Goal: Task Accomplishment & Management: Complete application form

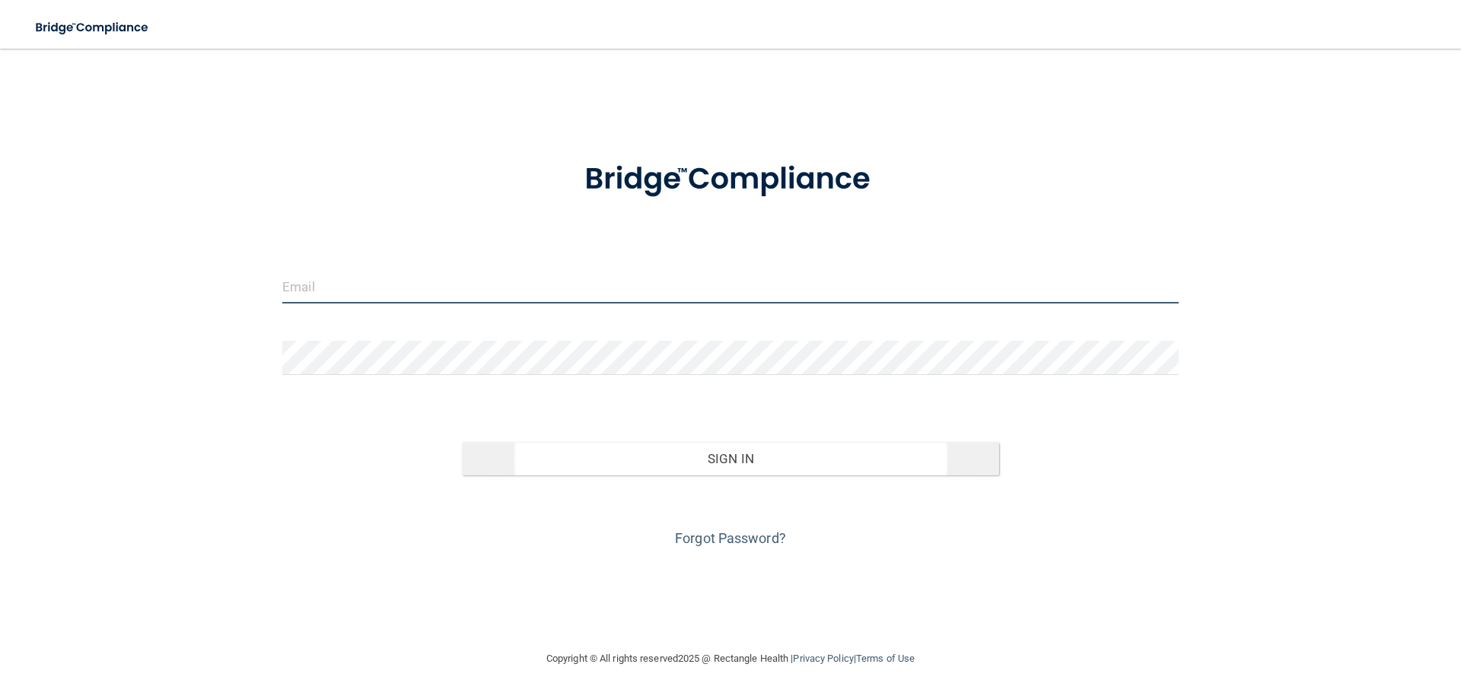
type input "[PERSON_NAME][EMAIL_ADDRESS][PERSON_NAME][DOMAIN_NAME]"
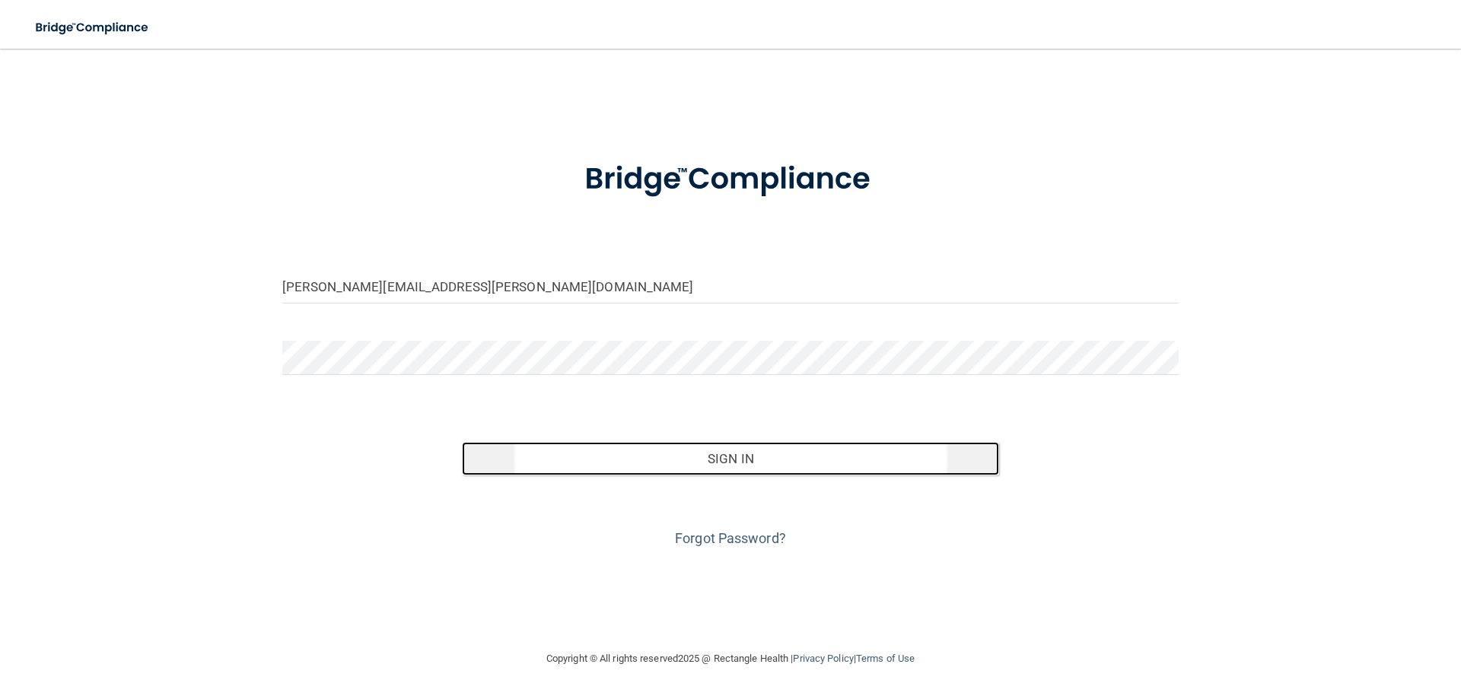
click at [736, 467] on button "Sign In" at bounding box center [731, 458] width 538 height 33
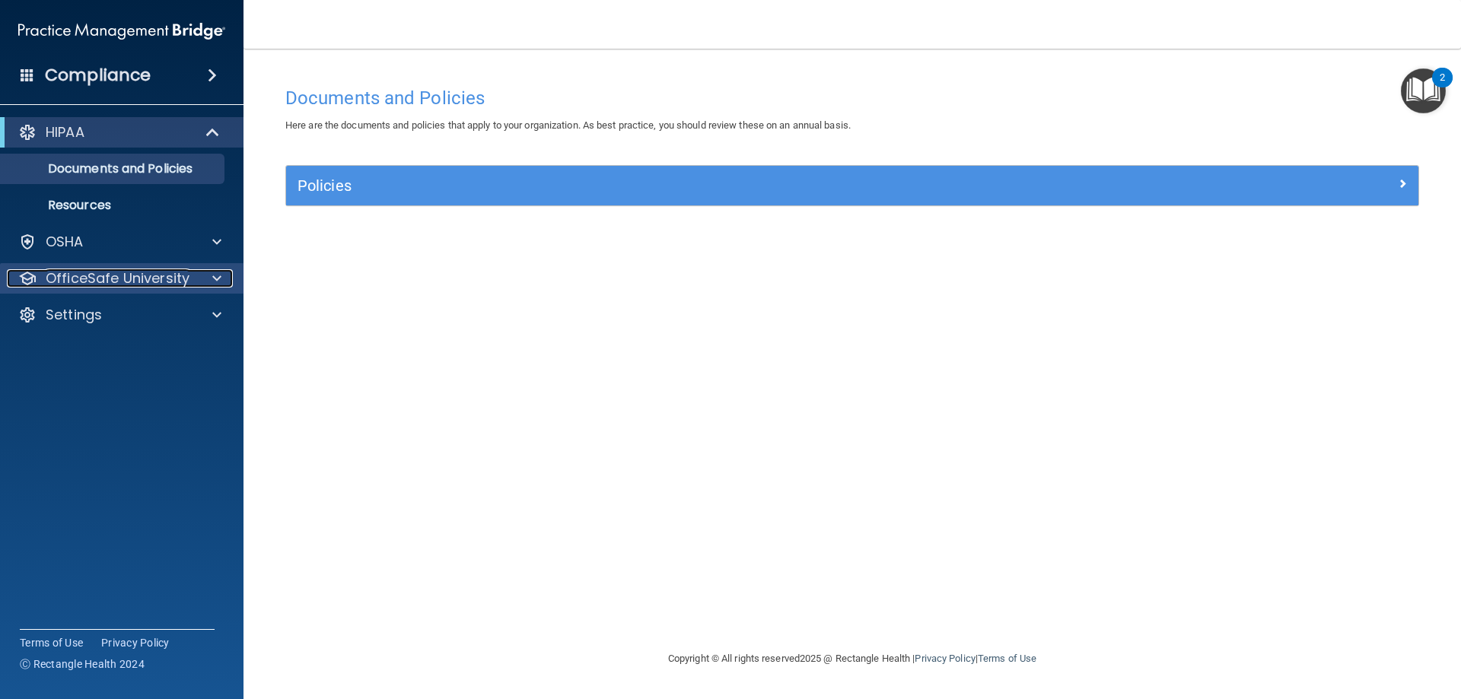
click at [101, 279] on p "OfficeSafe University" at bounding box center [118, 278] width 144 height 18
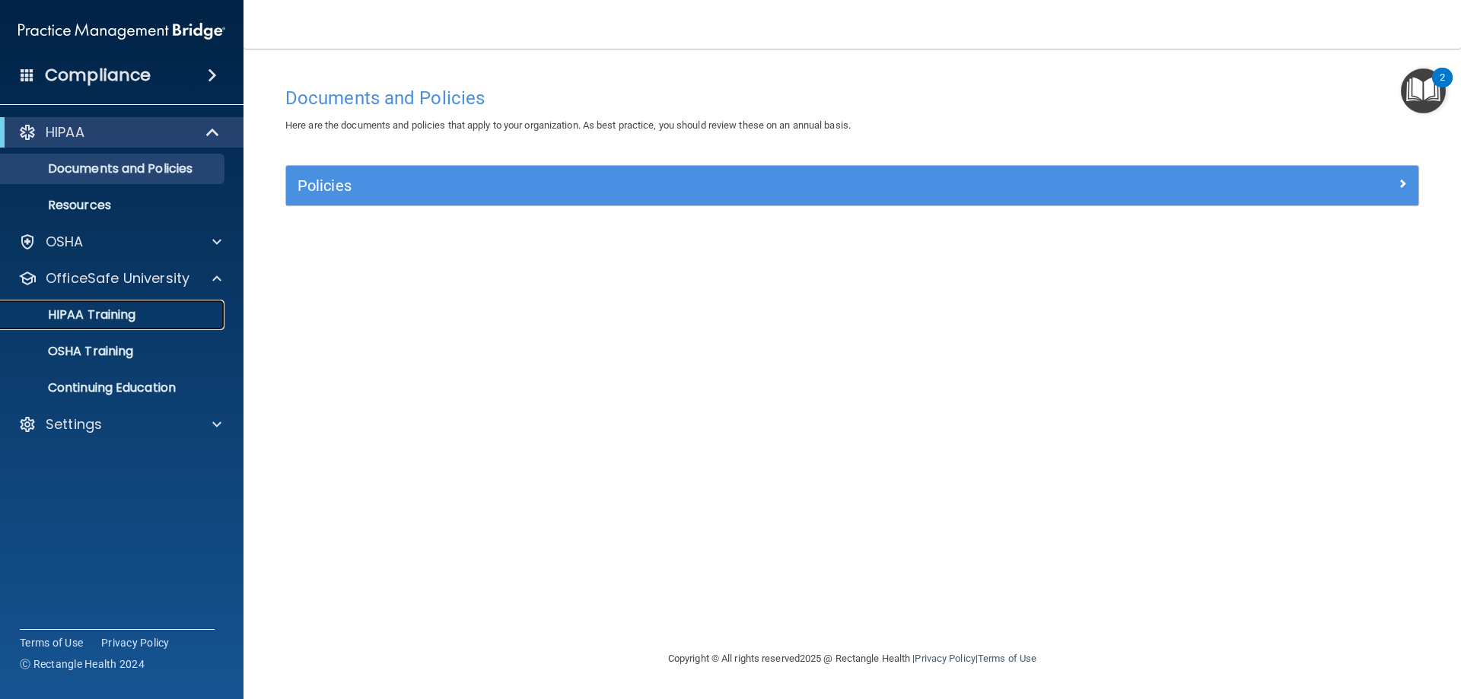
click at [100, 318] on p "HIPAA Training" at bounding box center [73, 314] width 126 height 15
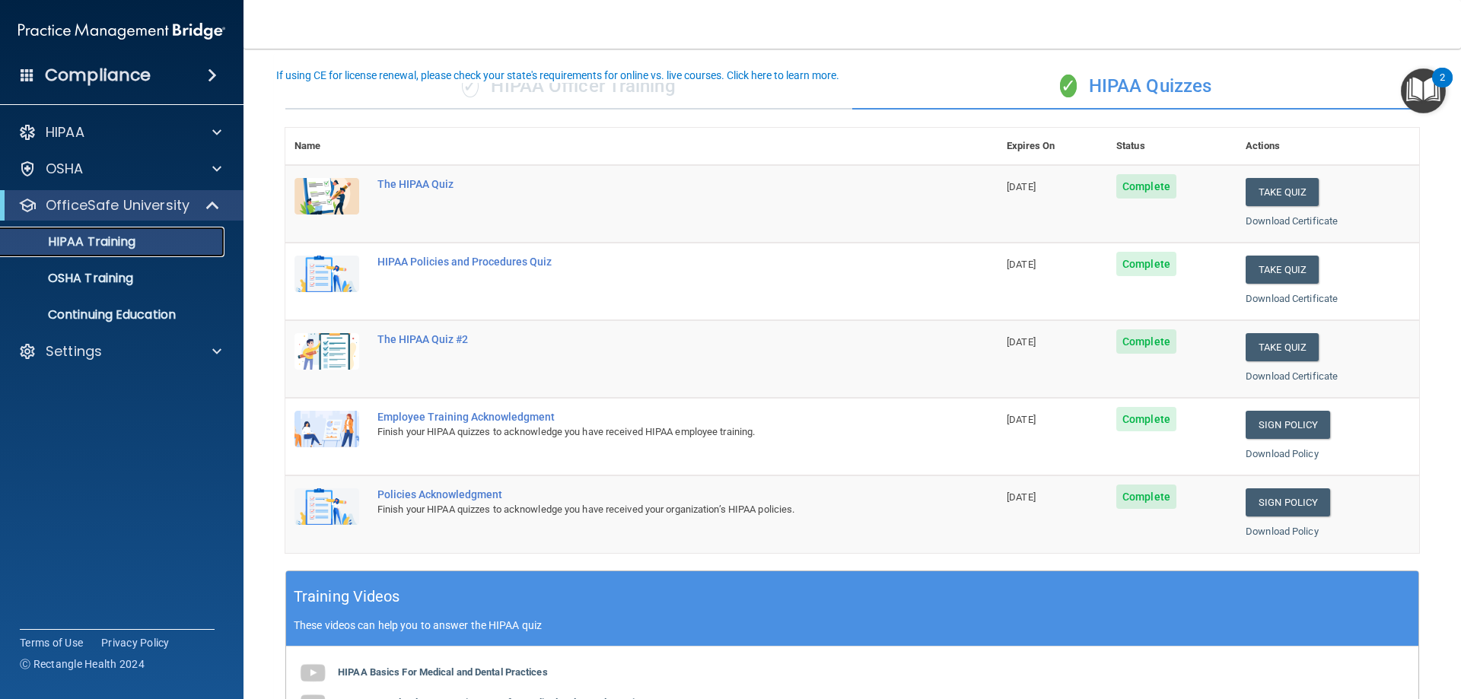
scroll to position [76, 0]
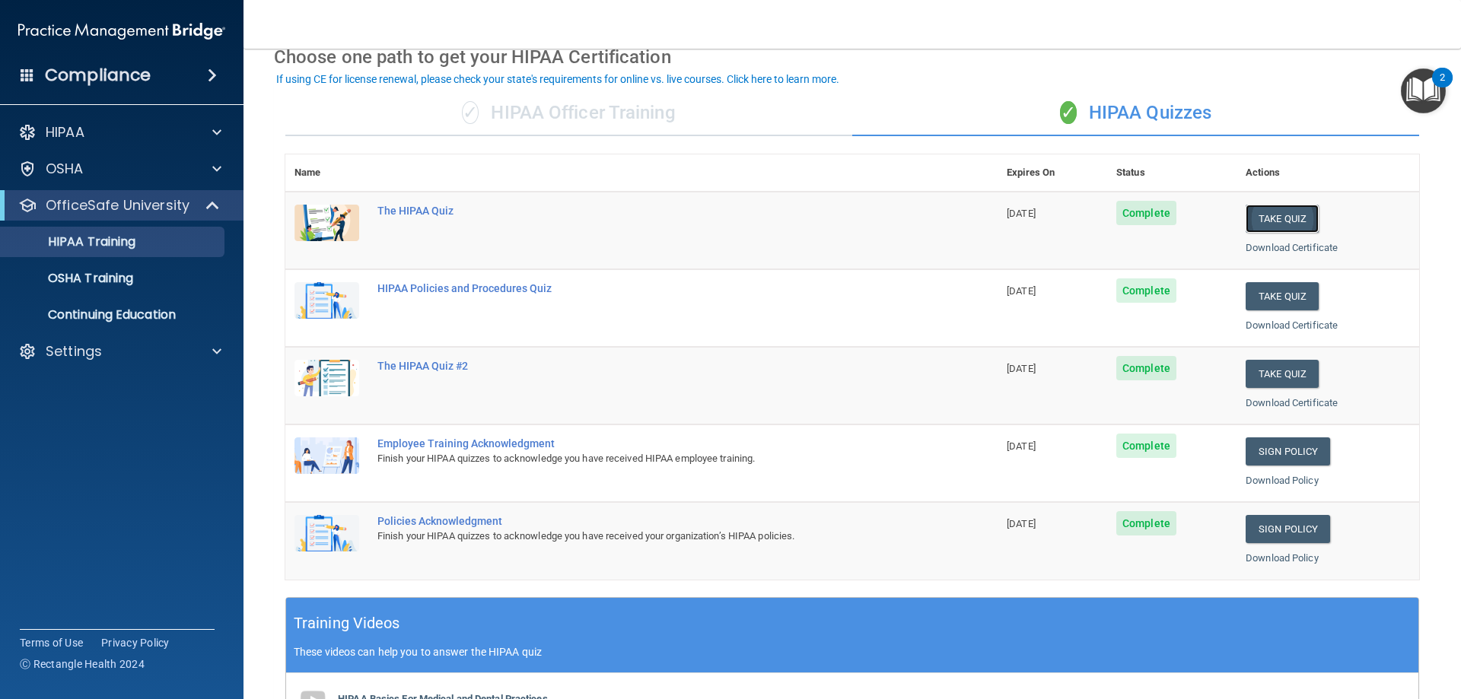
click at [1286, 213] on button "Take Quiz" at bounding box center [1281, 219] width 73 height 28
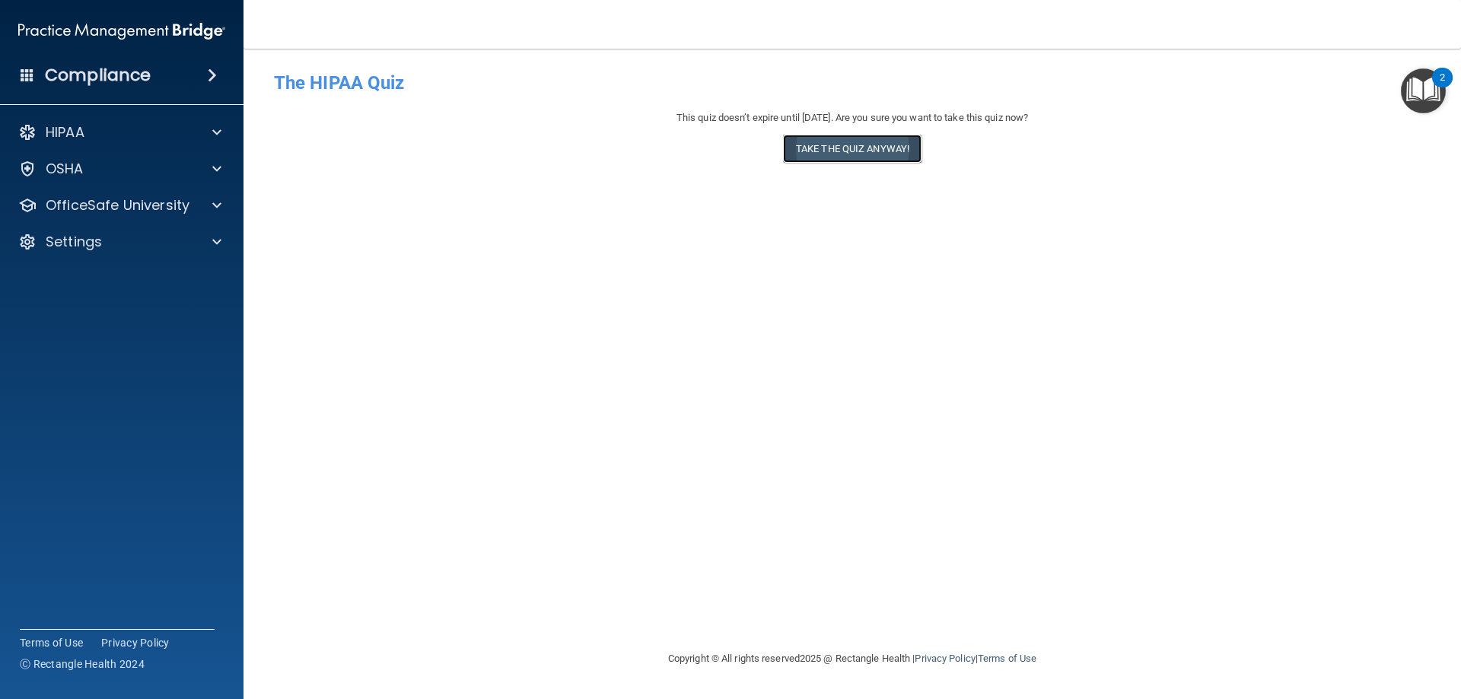
click at [826, 154] on button "Take the quiz anyway!" at bounding box center [852, 149] width 138 height 28
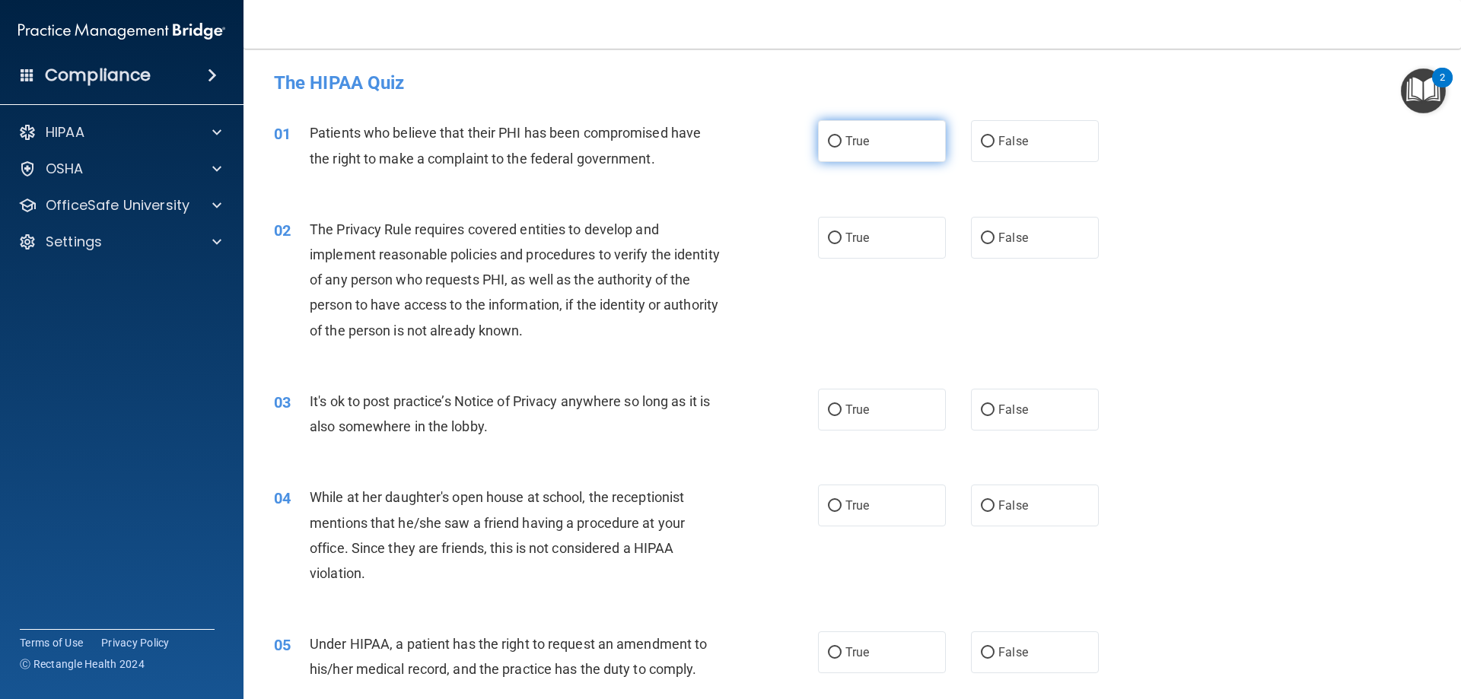
click at [828, 139] on input "True" at bounding box center [835, 141] width 14 height 11
radio input "true"
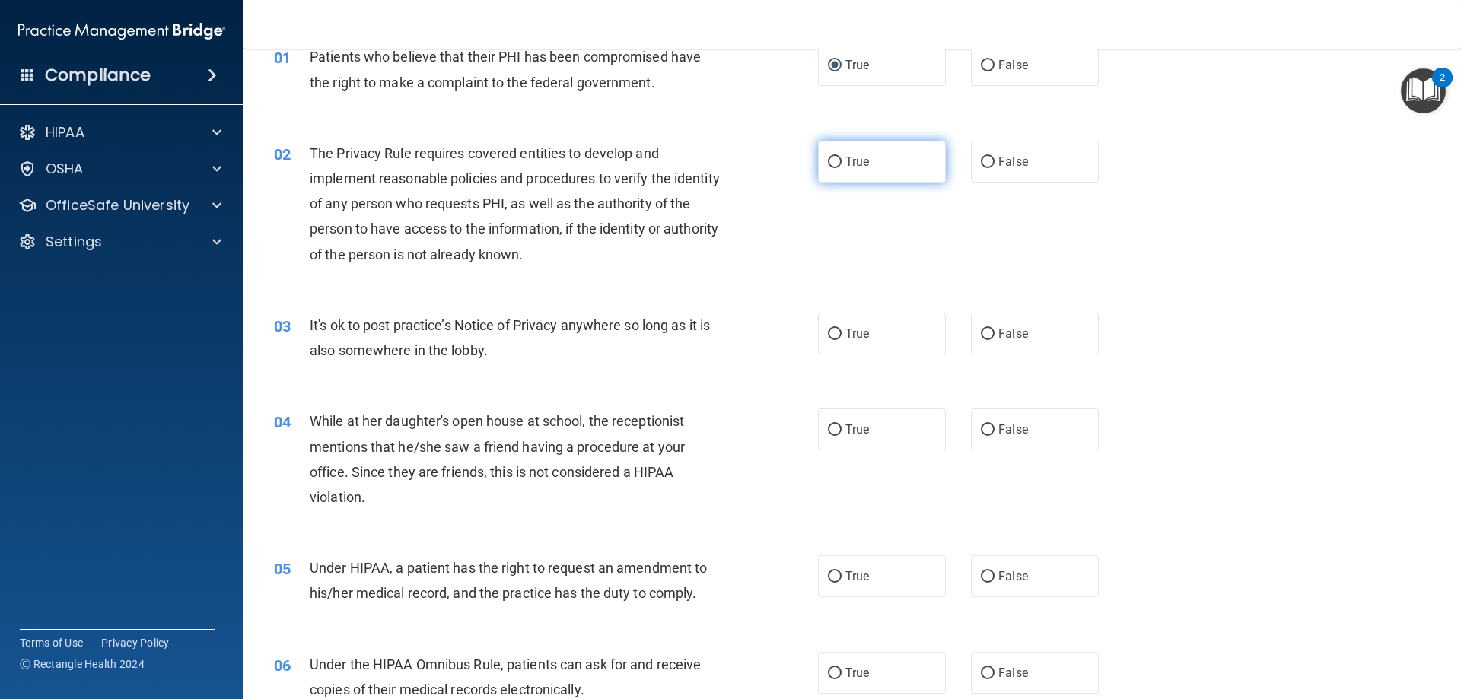
click at [829, 164] on input "True" at bounding box center [835, 162] width 14 height 11
radio input "true"
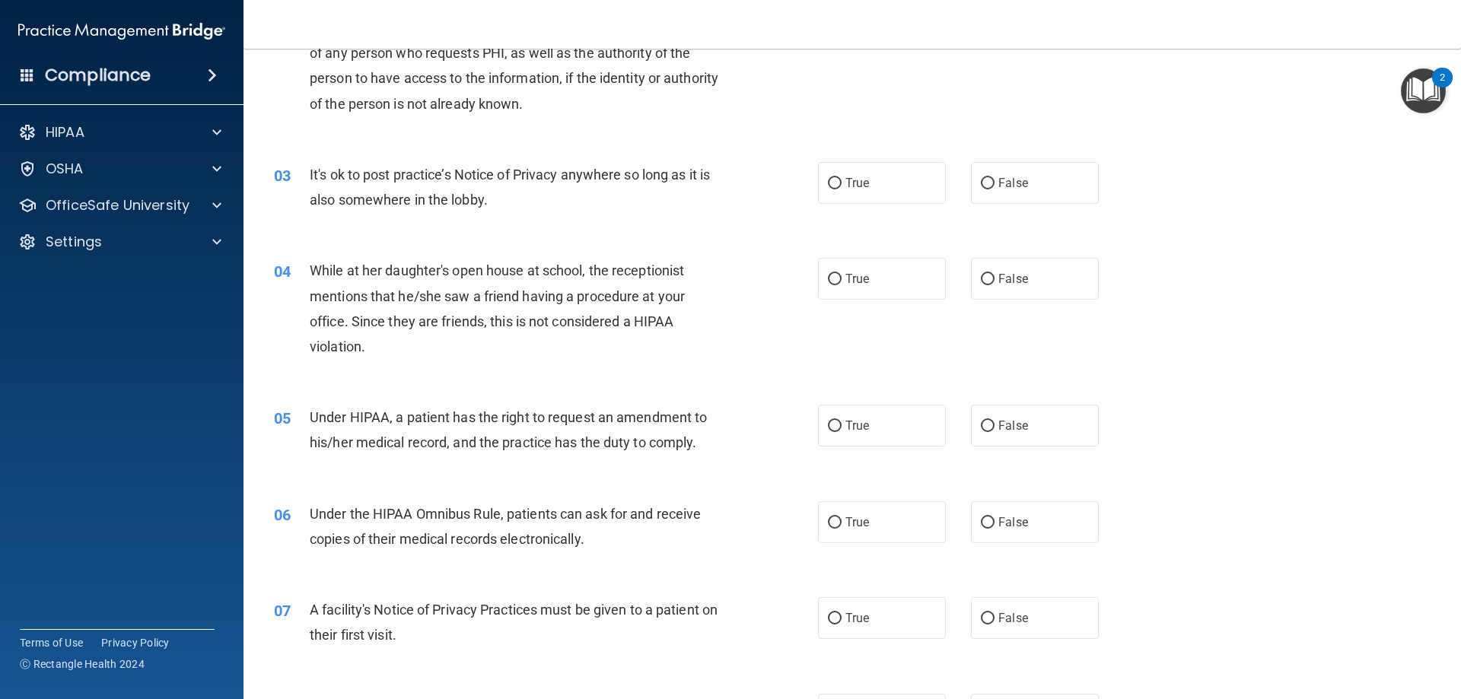
scroll to position [228, 0]
click at [987, 183] on input "False" at bounding box center [988, 181] width 14 height 11
radio input "true"
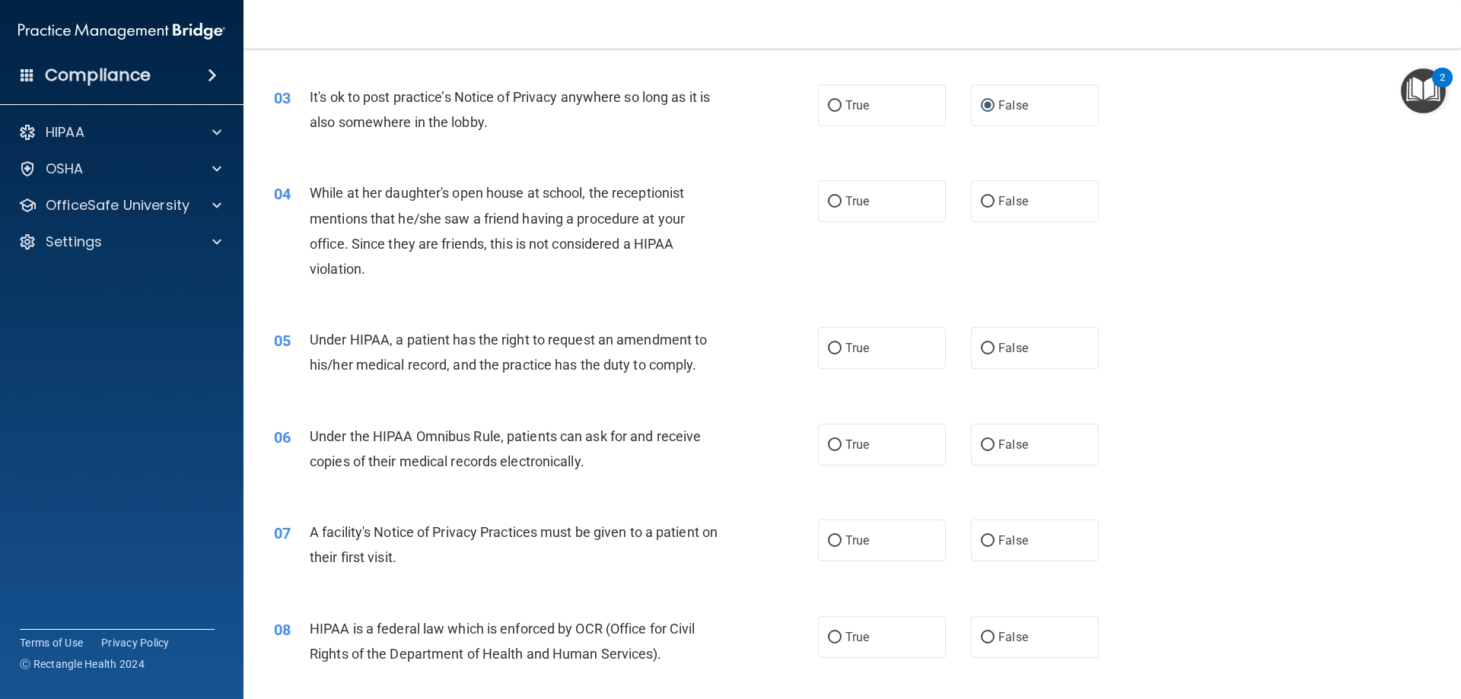
scroll to position [380, 0]
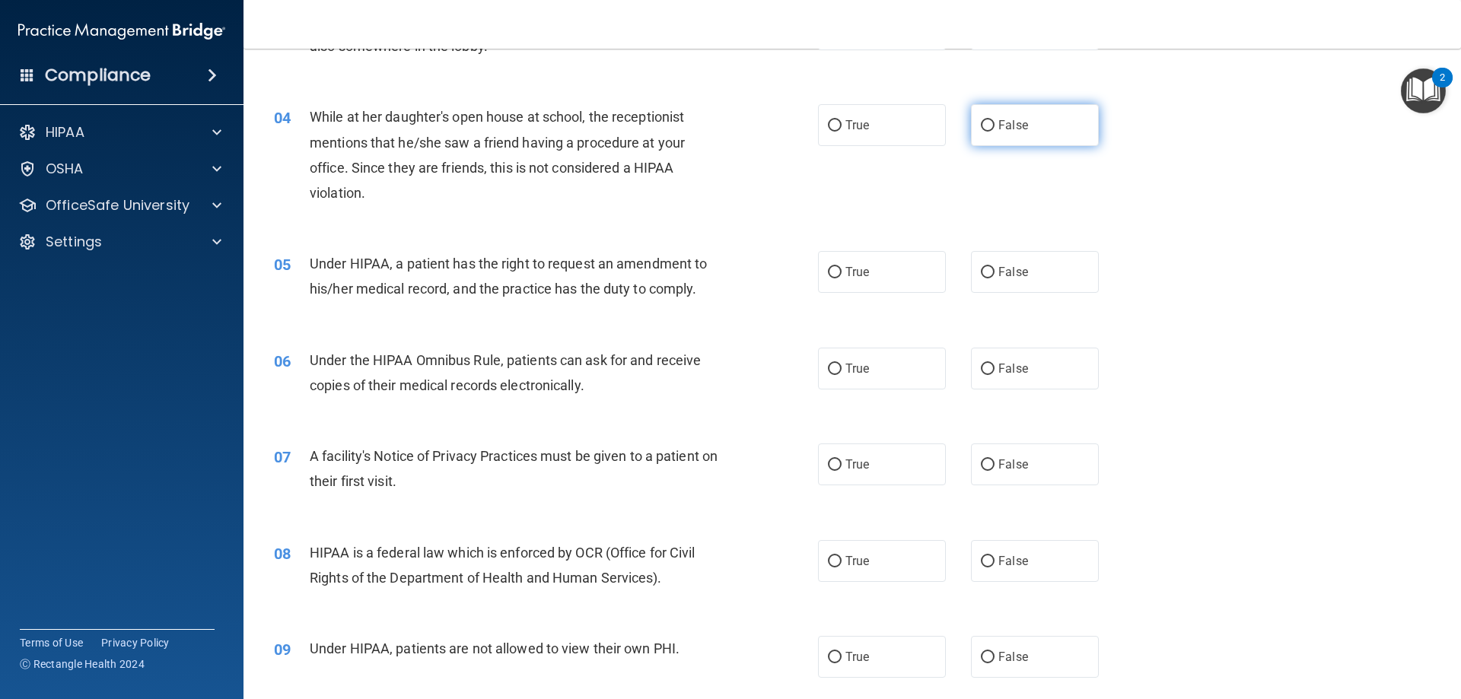
click at [987, 126] on label "False" at bounding box center [1035, 125] width 128 height 42
click at [987, 126] on input "False" at bounding box center [988, 125] width 14 height 11
radio input "true"
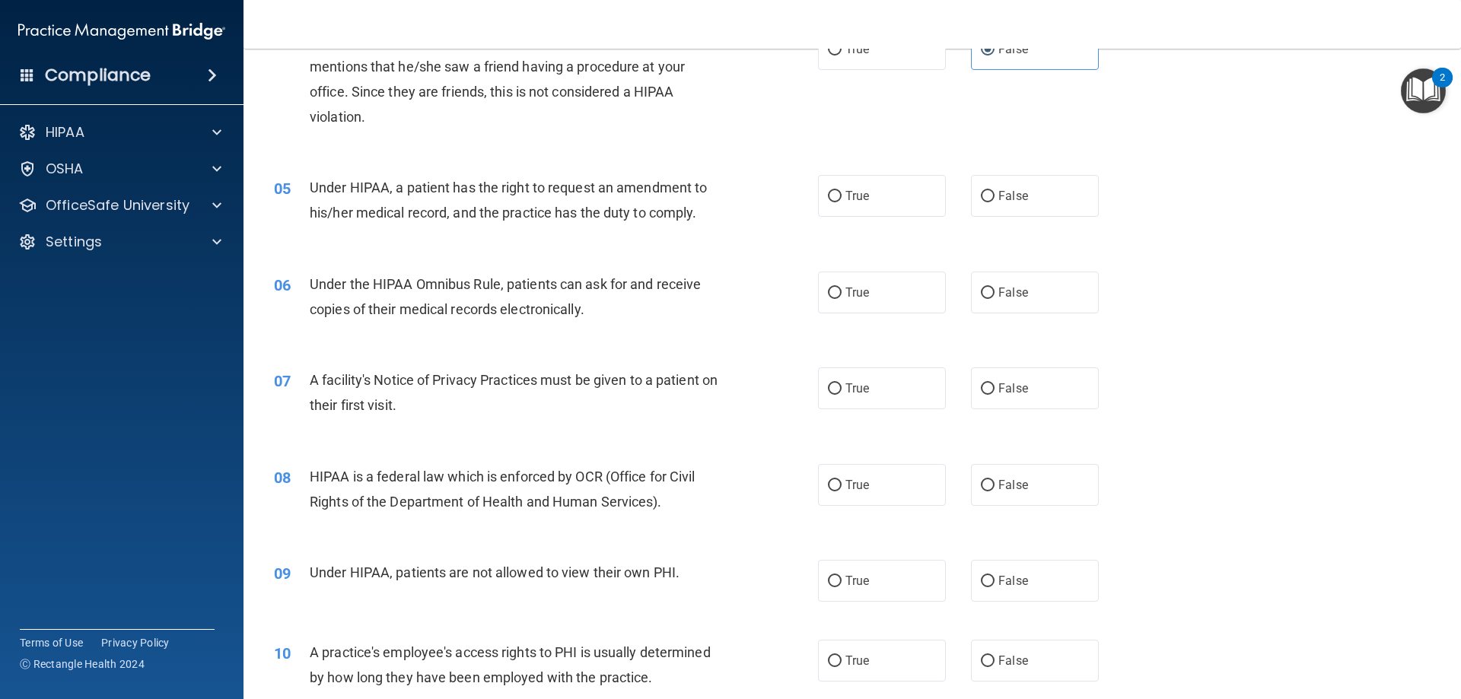
scroll to position [532, 0]
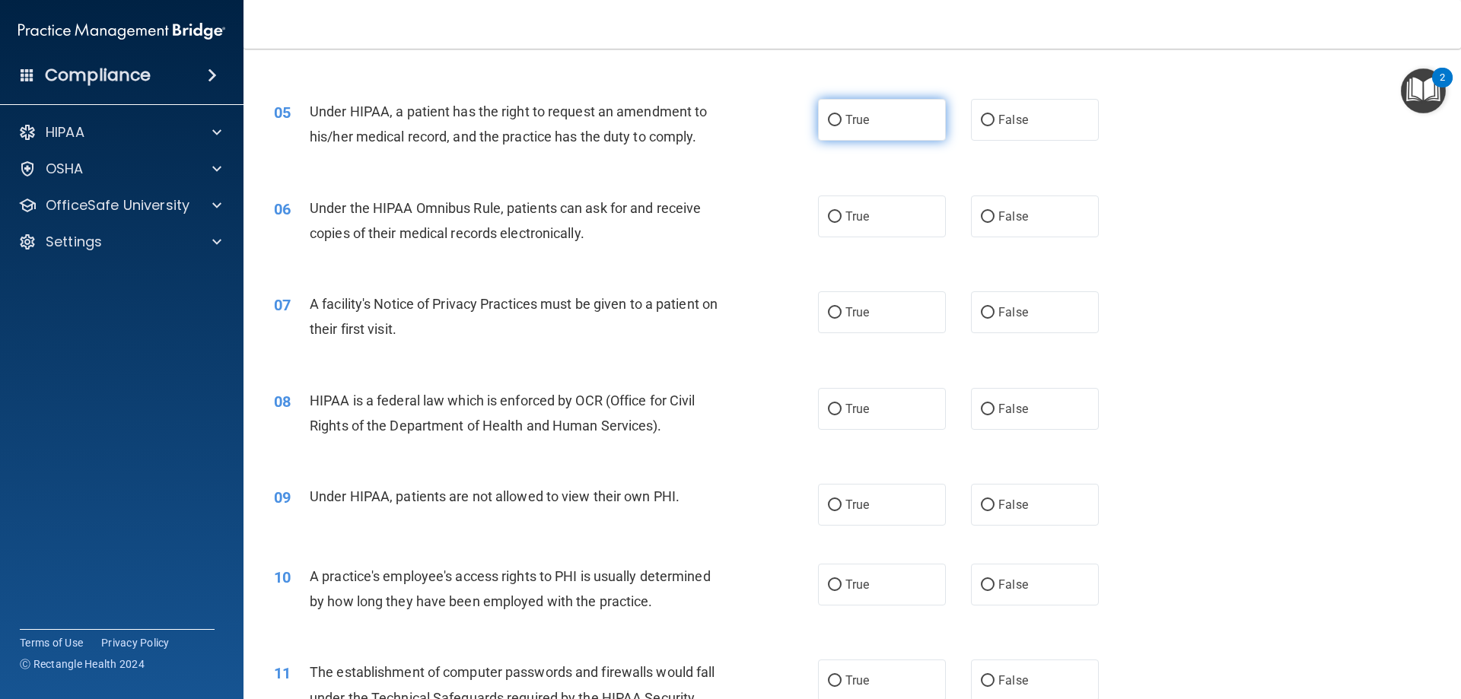
click at [831, 116] on input "True" at bounding box center [835, 120] width 14 height 11
radio input "true"
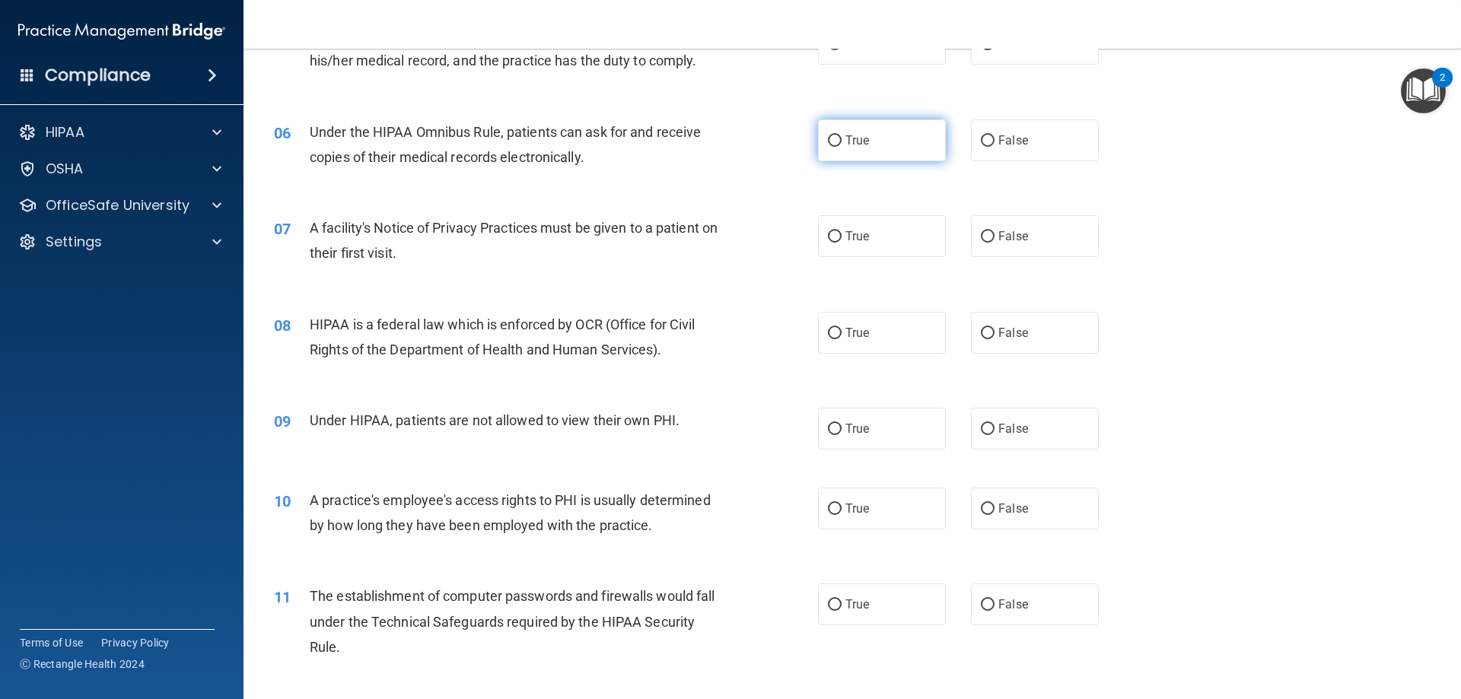
click at [834, 141] on input "True" at bounding box center [835, 140] width 14 height 11
radio input "true"
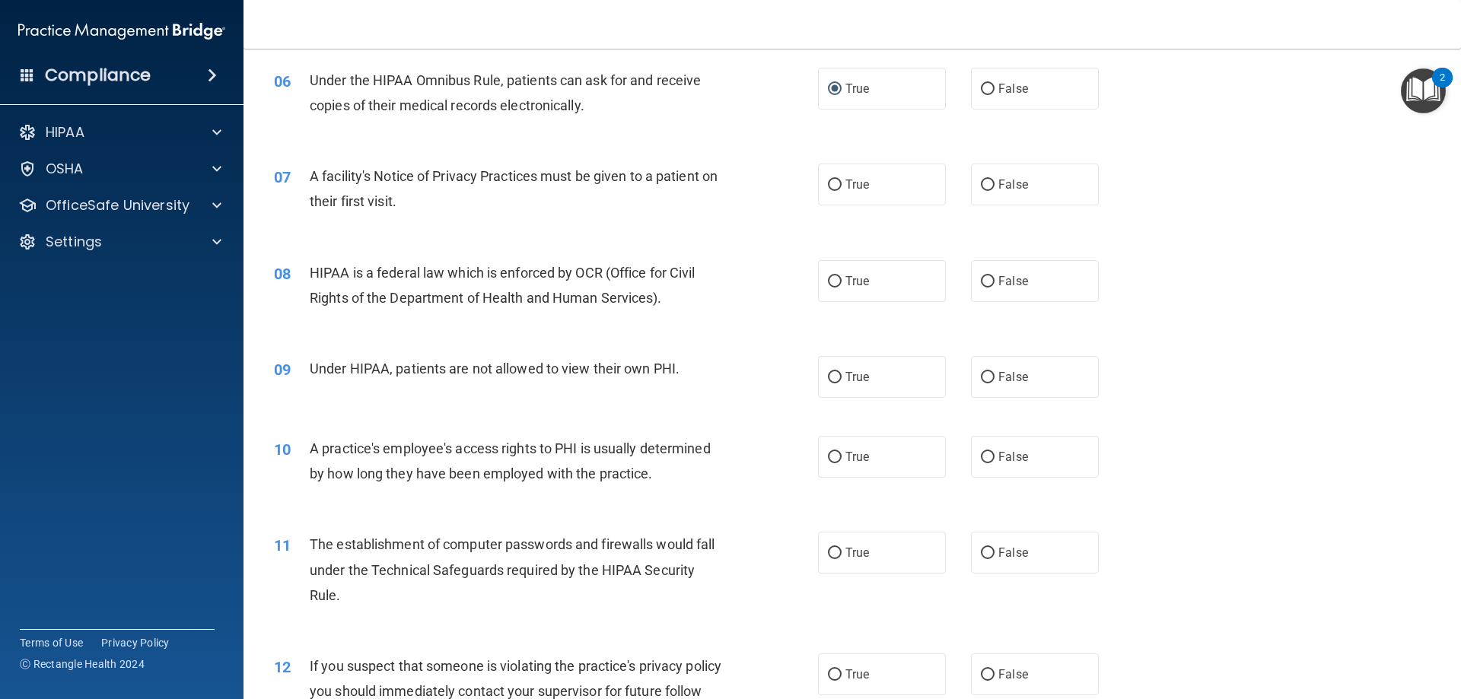
scroll to position [685, 0]
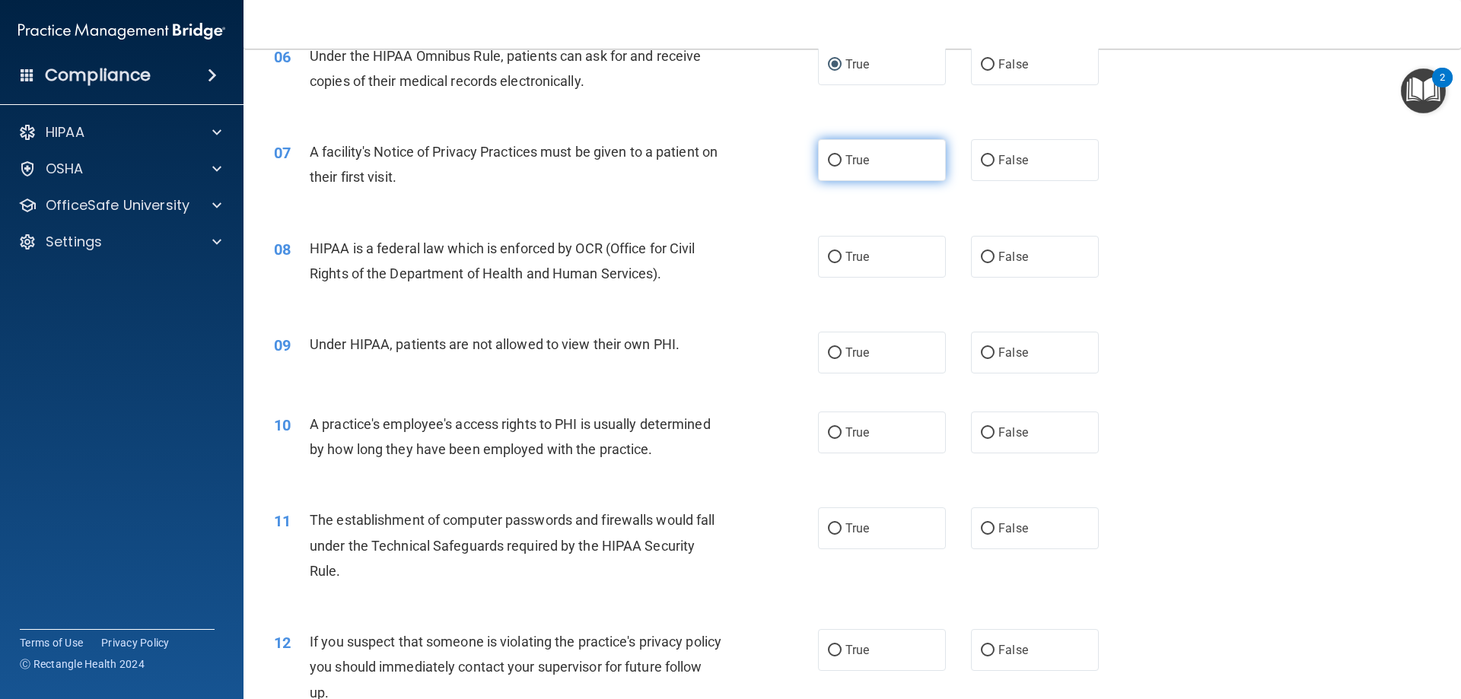
click at [830, 160] on input "True" at bounding box center [835, 160] width 14 height 11
radio input "true"
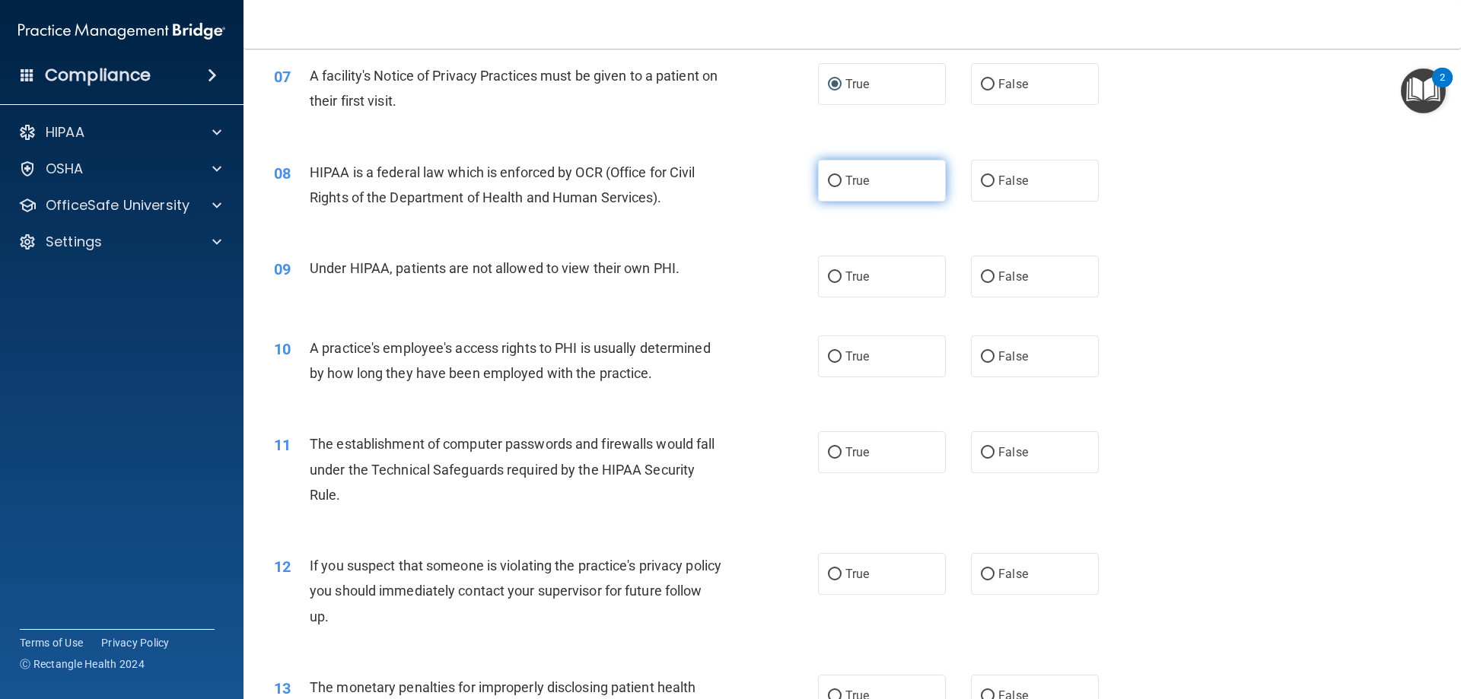
click at [836, 180] on label "True" at bounding box center [882, 181] width 128 height 42
click at [836, 180] on input "True" at bounding box center [835, 181] width 14 height 11
radio input "true"
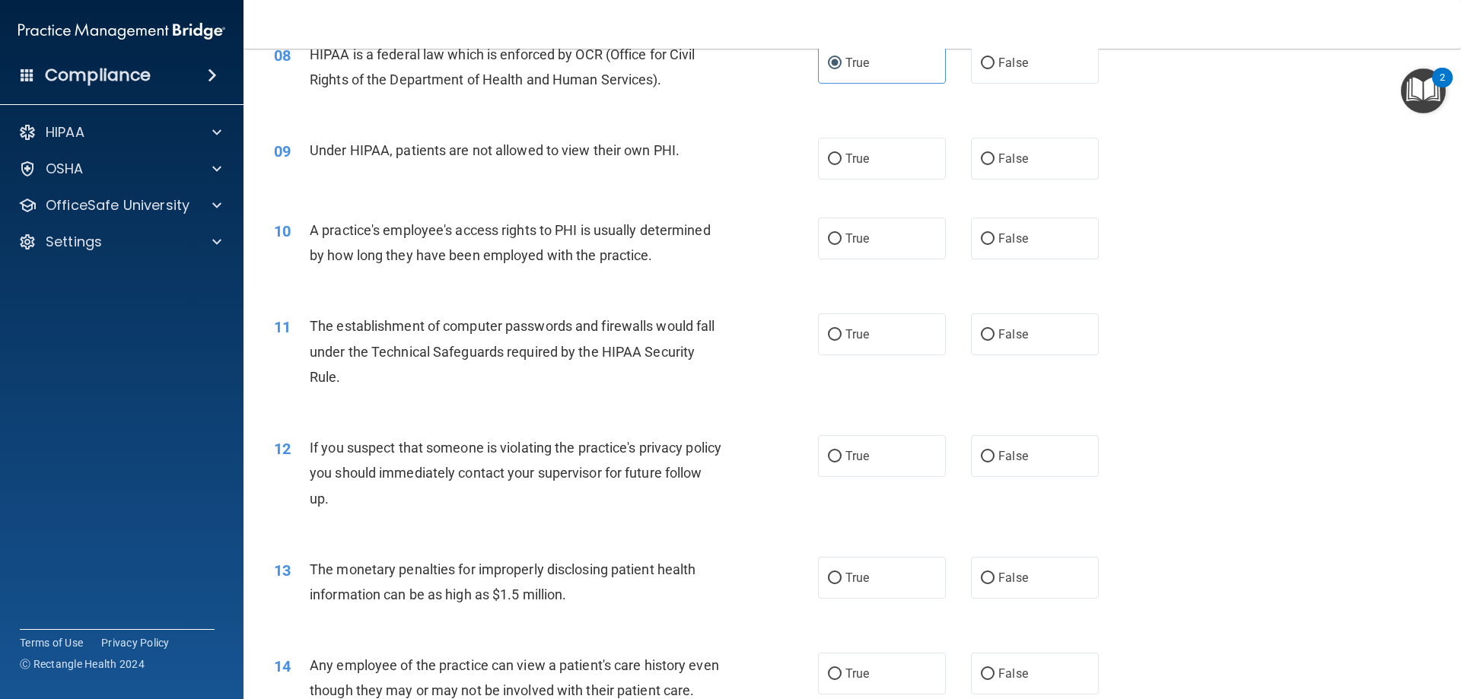
scroll to position [913, 0]
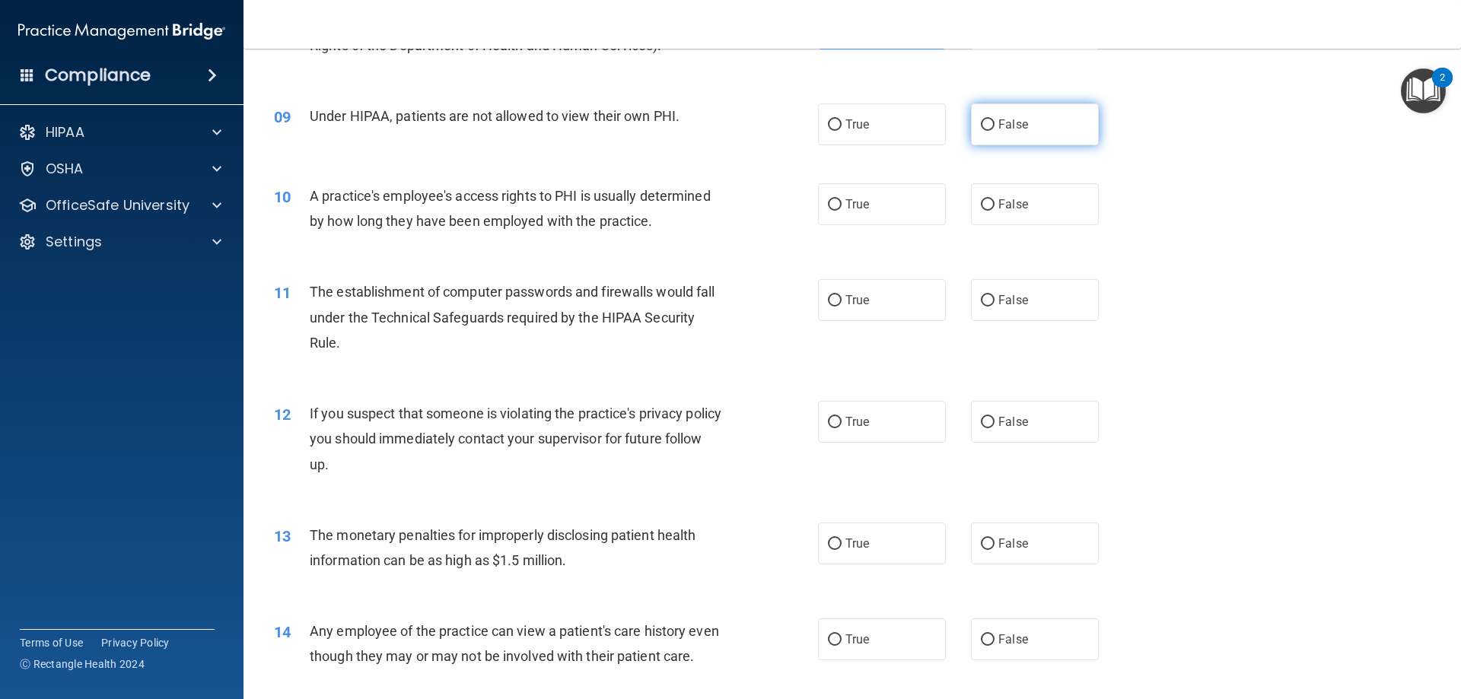
click at [981, 126] on input "False" at bounding box center [988, 124] width 14 height 11
radio input "true"
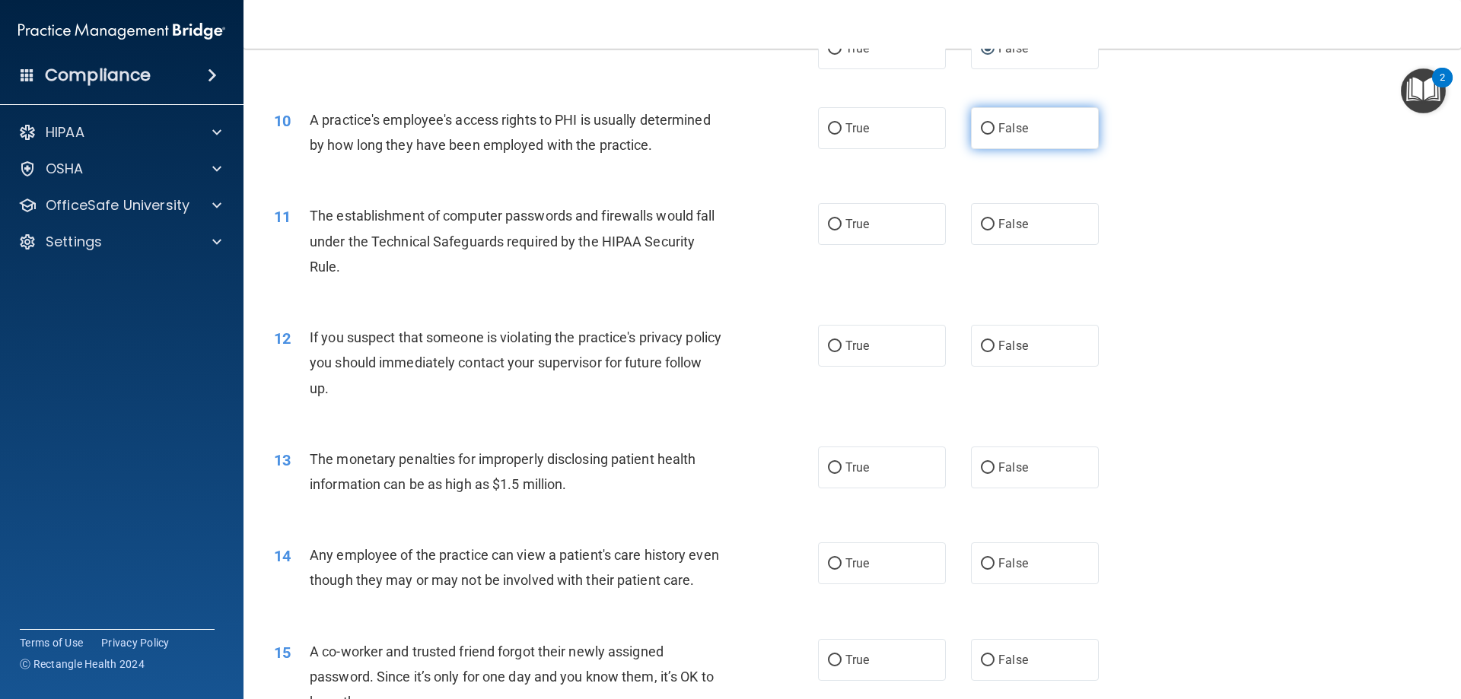
click at [982, 126] on input "False" at bounding box center [988, 128] width 14 height 11
radio input "true"
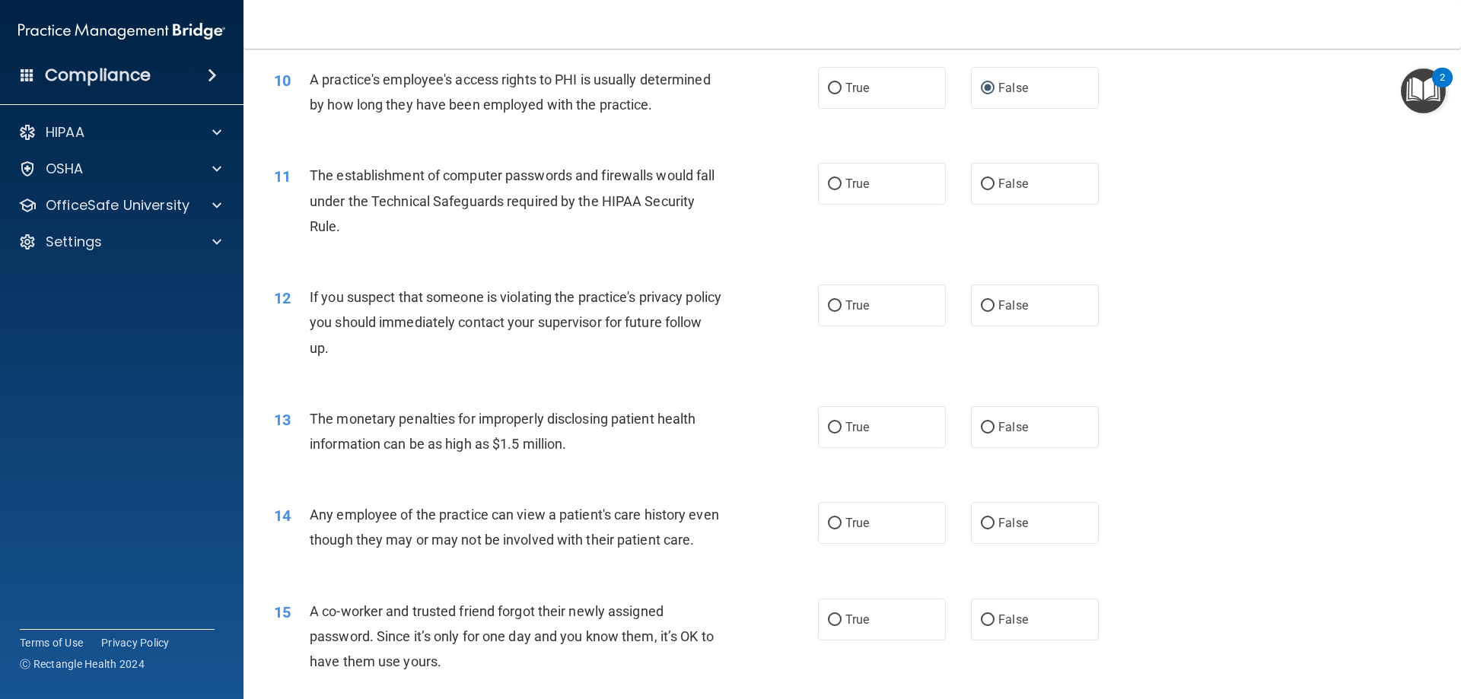
scroll to position [1065, 0]
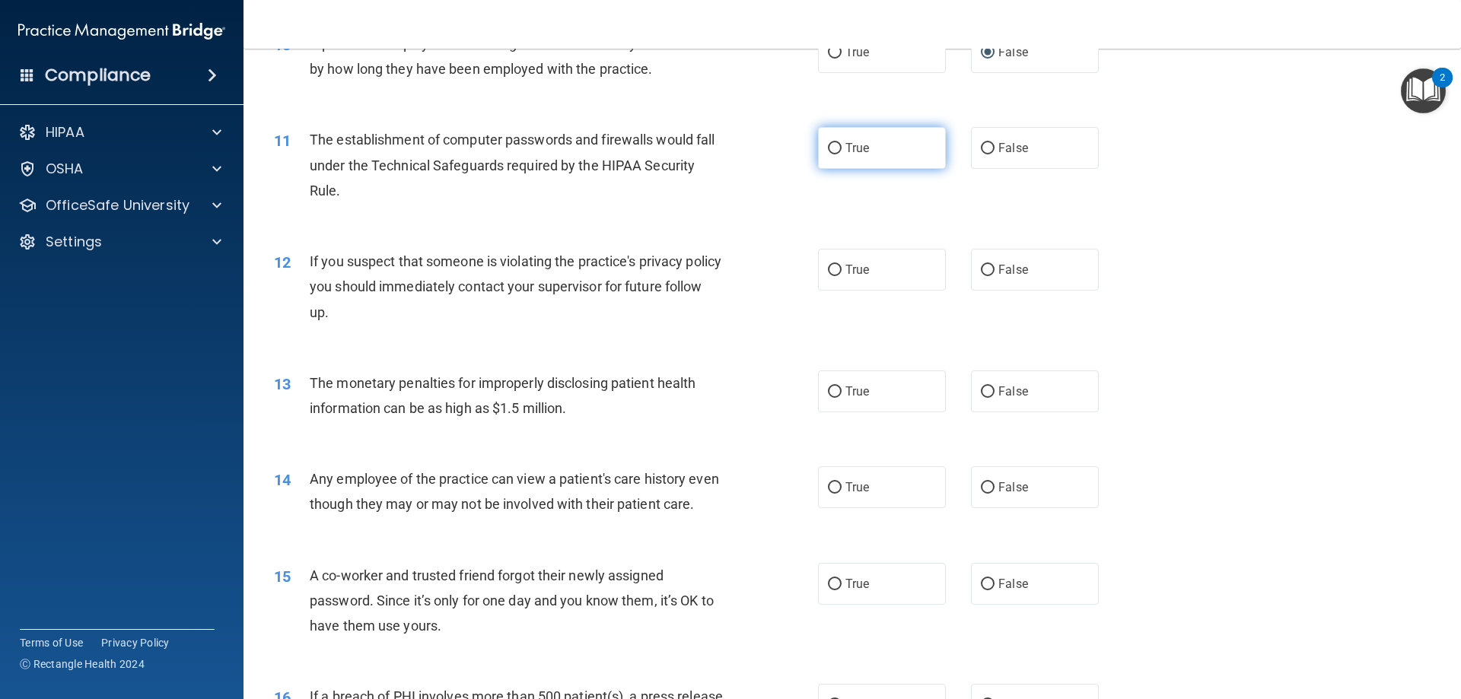
click at [833, 146] on input "True" at bounding box center [835, 148] width 14 height 11
radio input "true"
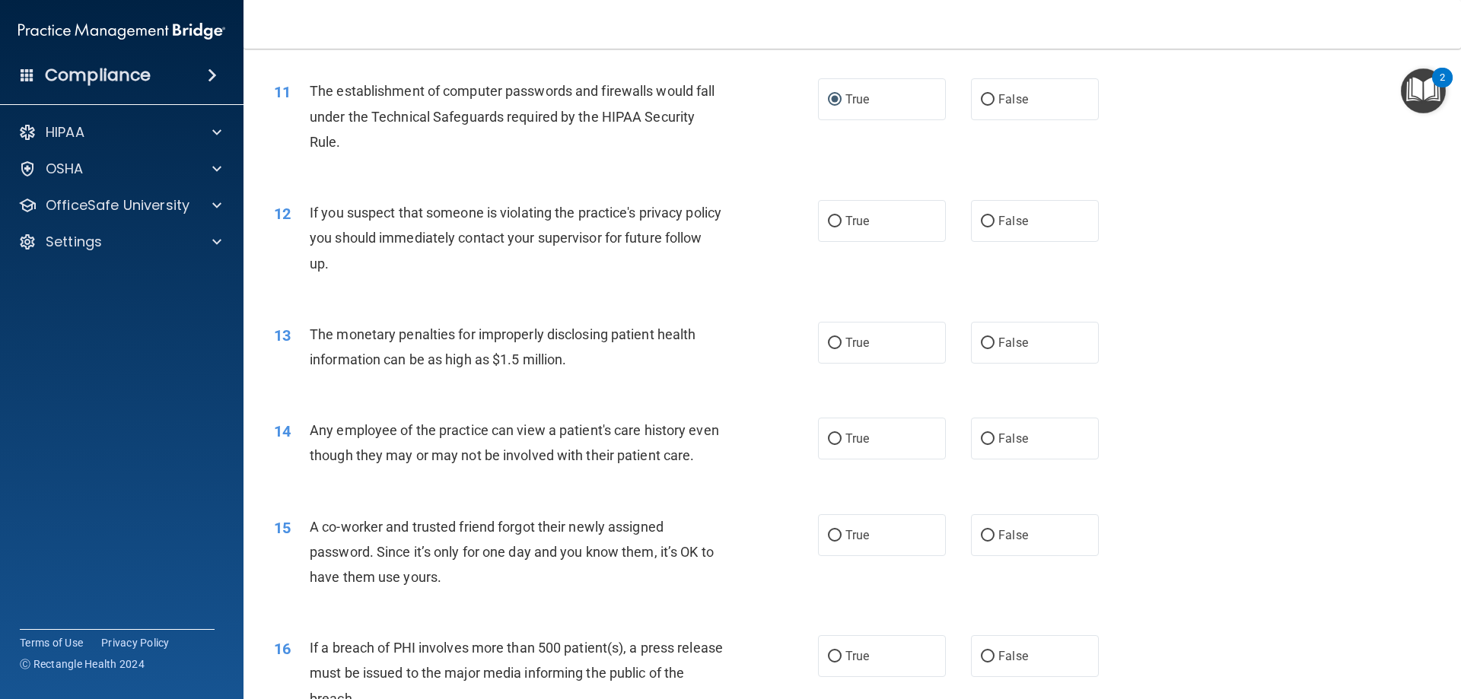
scroll to position [1141, 0]
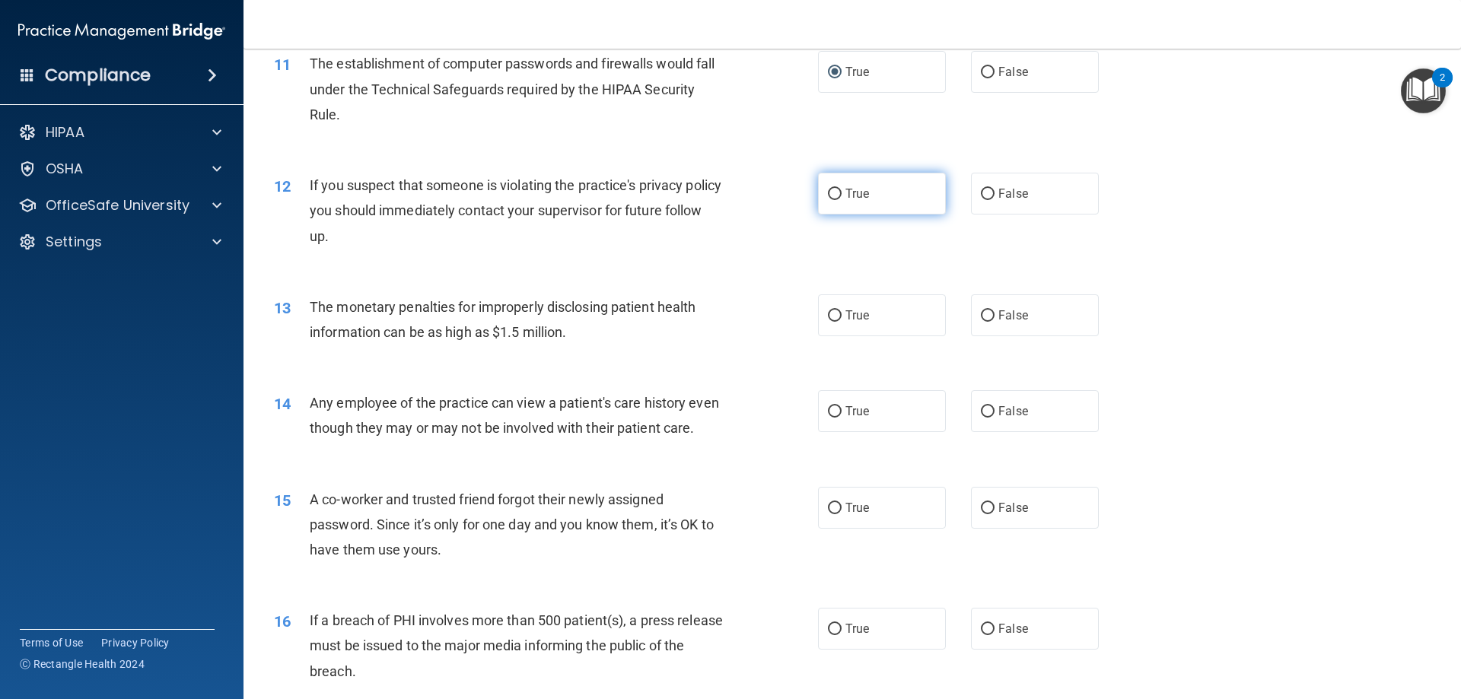
click at [818, 195] on label "True" at bounding box center [882, 194] width 128 height 42
click at [828, 195] on input "True" at bounding box center [835, 194] width 14 height 11
radio input "true"
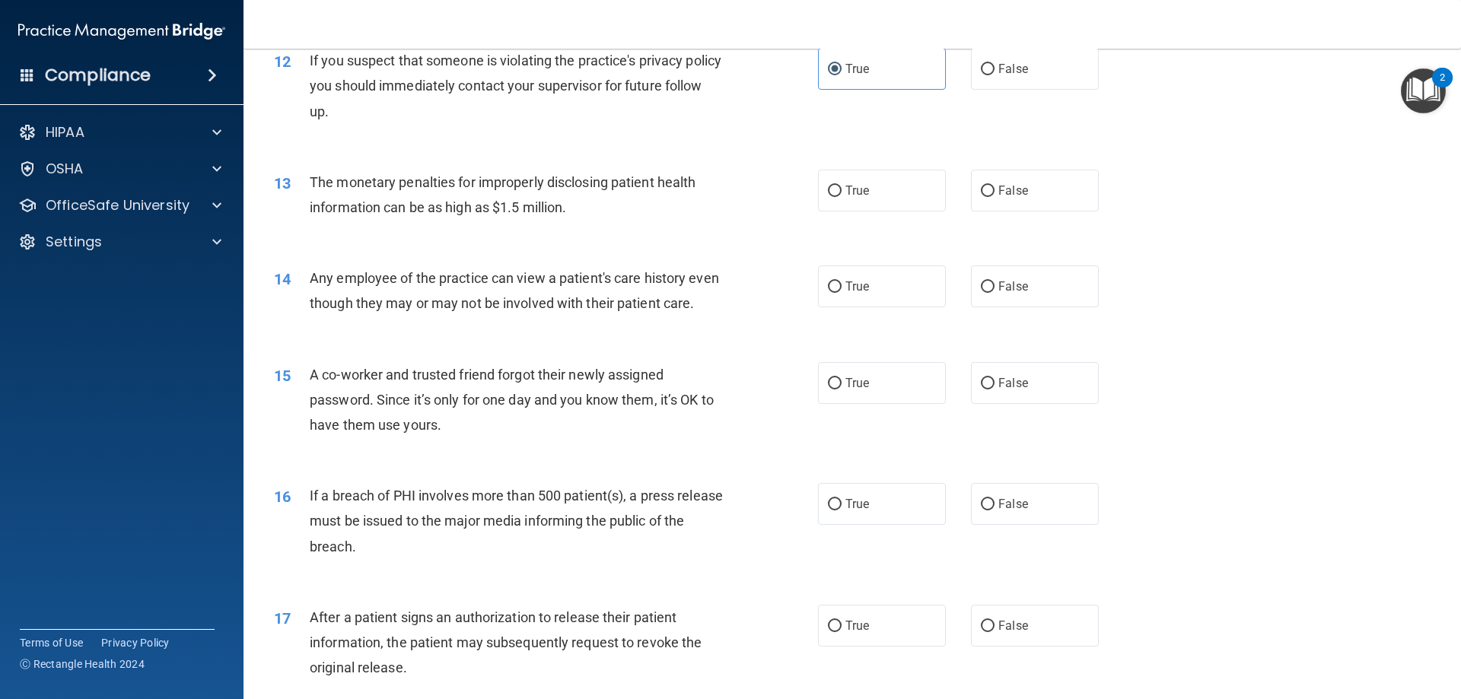
scroll to position [1293, 0]
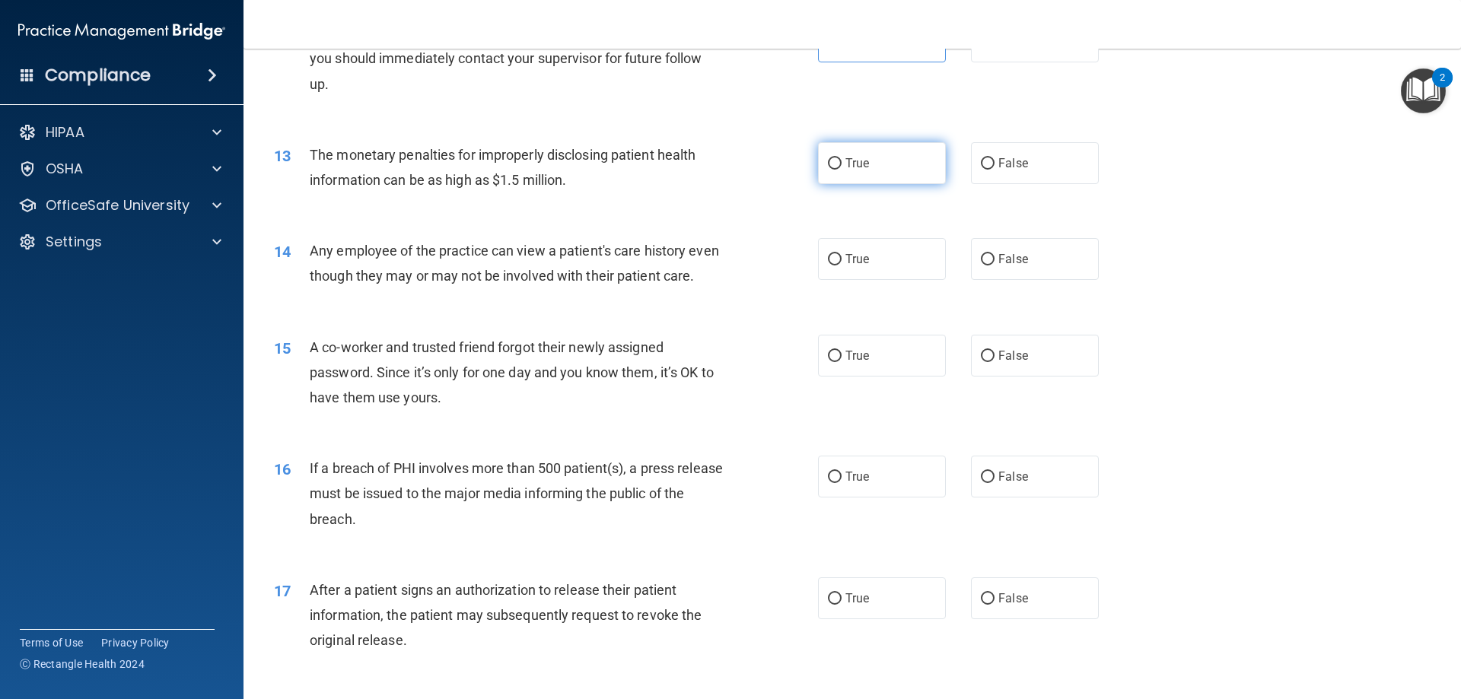
click at [831, 161] on input "True" at bounding box center [835, 163] width 14 height 11
radio input "true"
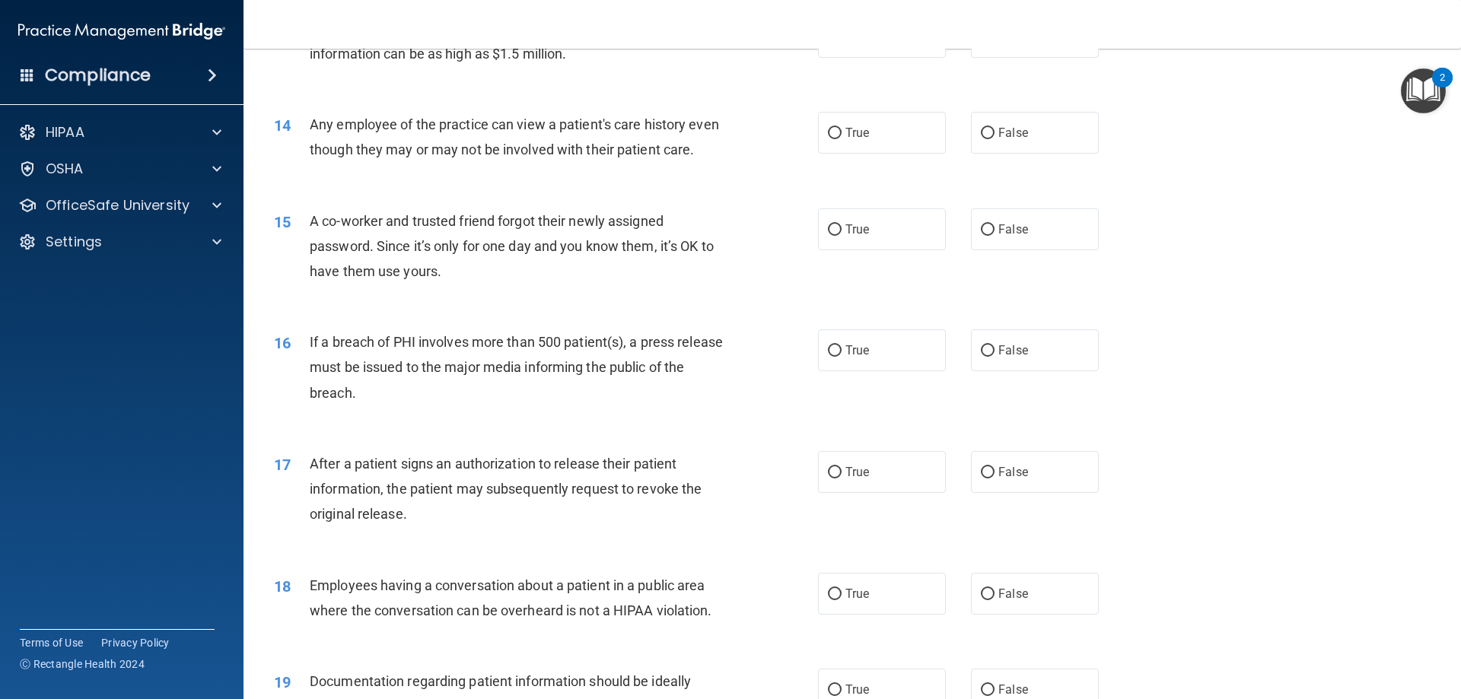
scroll to position [1445, 0]
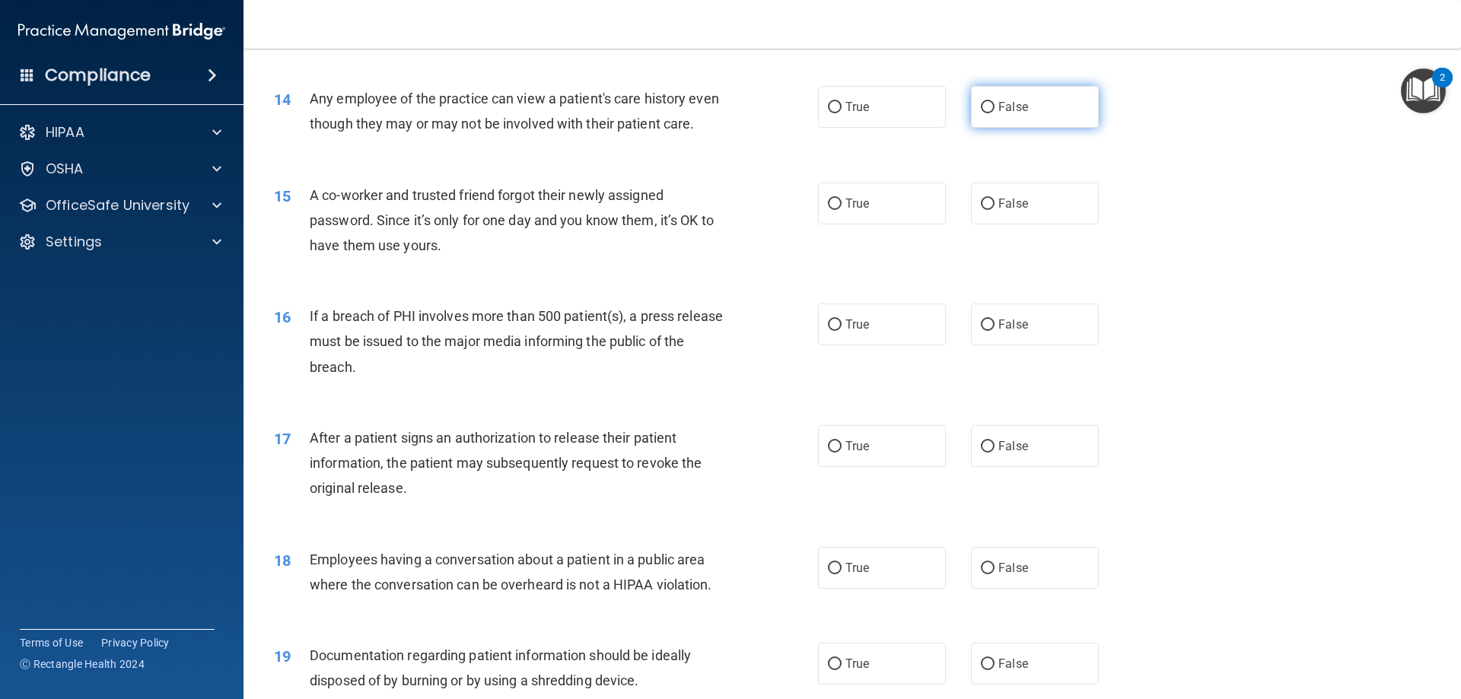
click at [981, 110] on input "False" at bounding box center [988, 107] width 14 height 11
radio input "true"
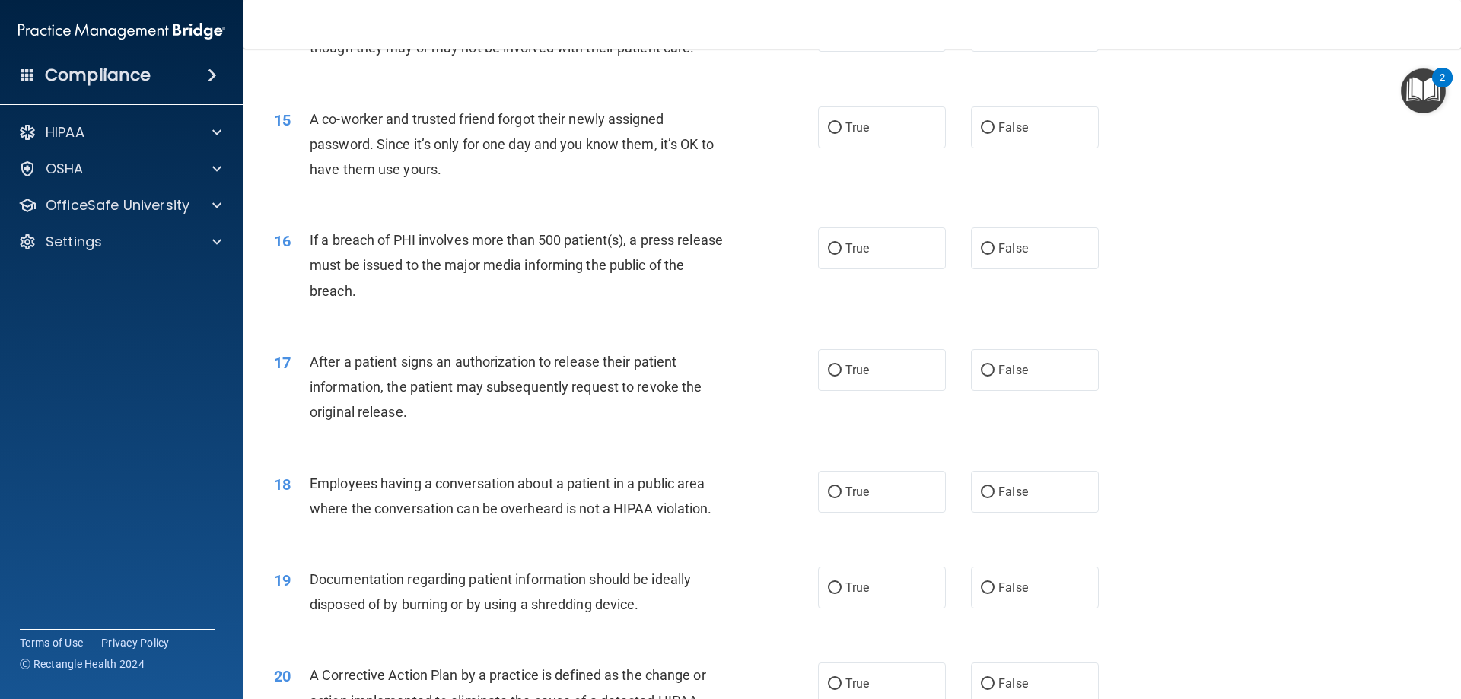
scroll to position [1597, 0]
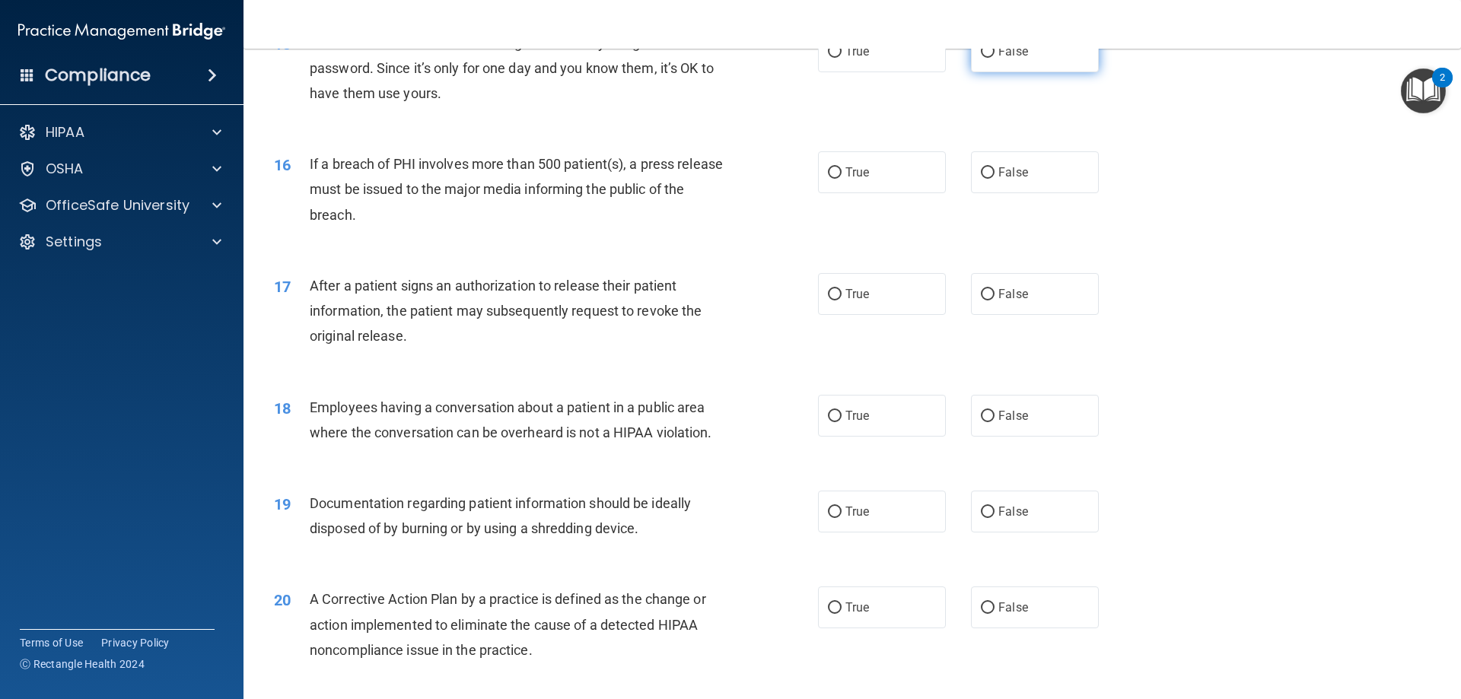
click at [987, 58] on input "False" at bounding box center [988, 51] width 14 height 11
radio input "true"
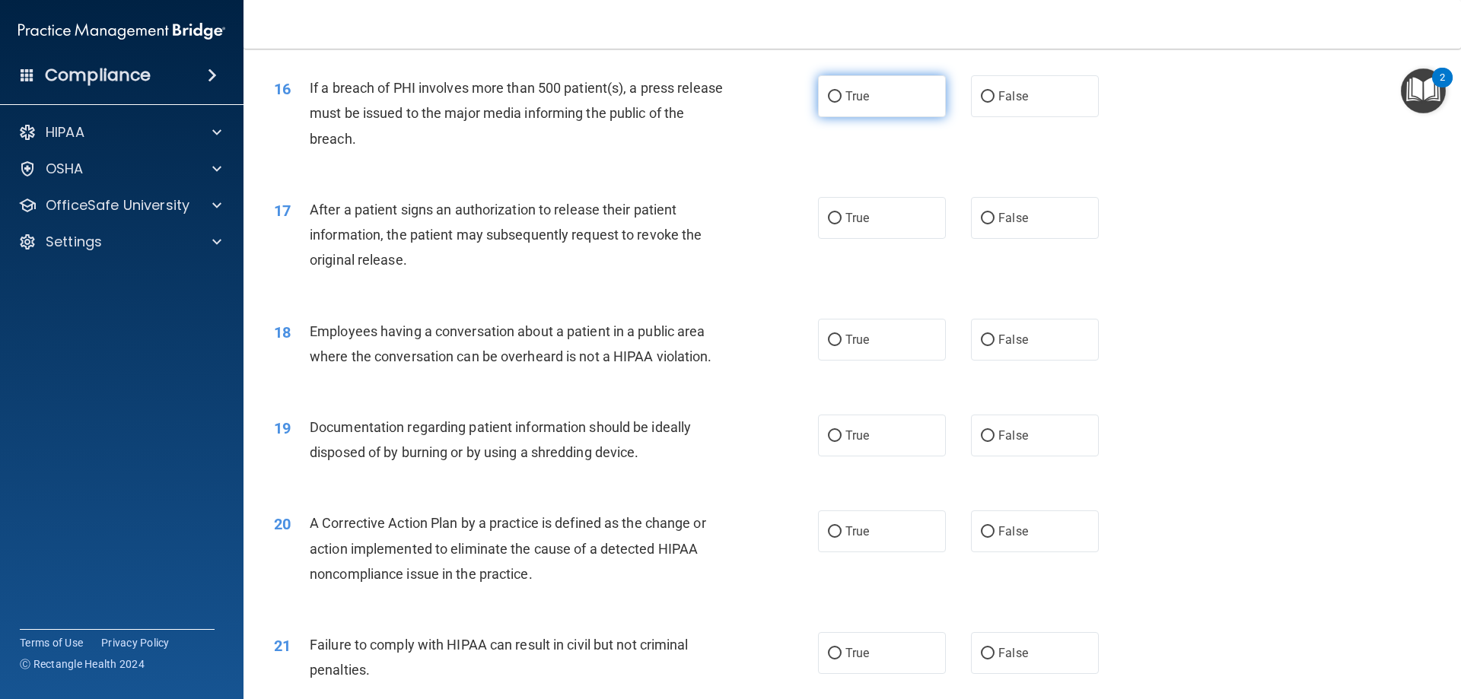
click at [828, 103] on input "True" at bounding box center [835, 96] width 14 height 11
radio input "true"
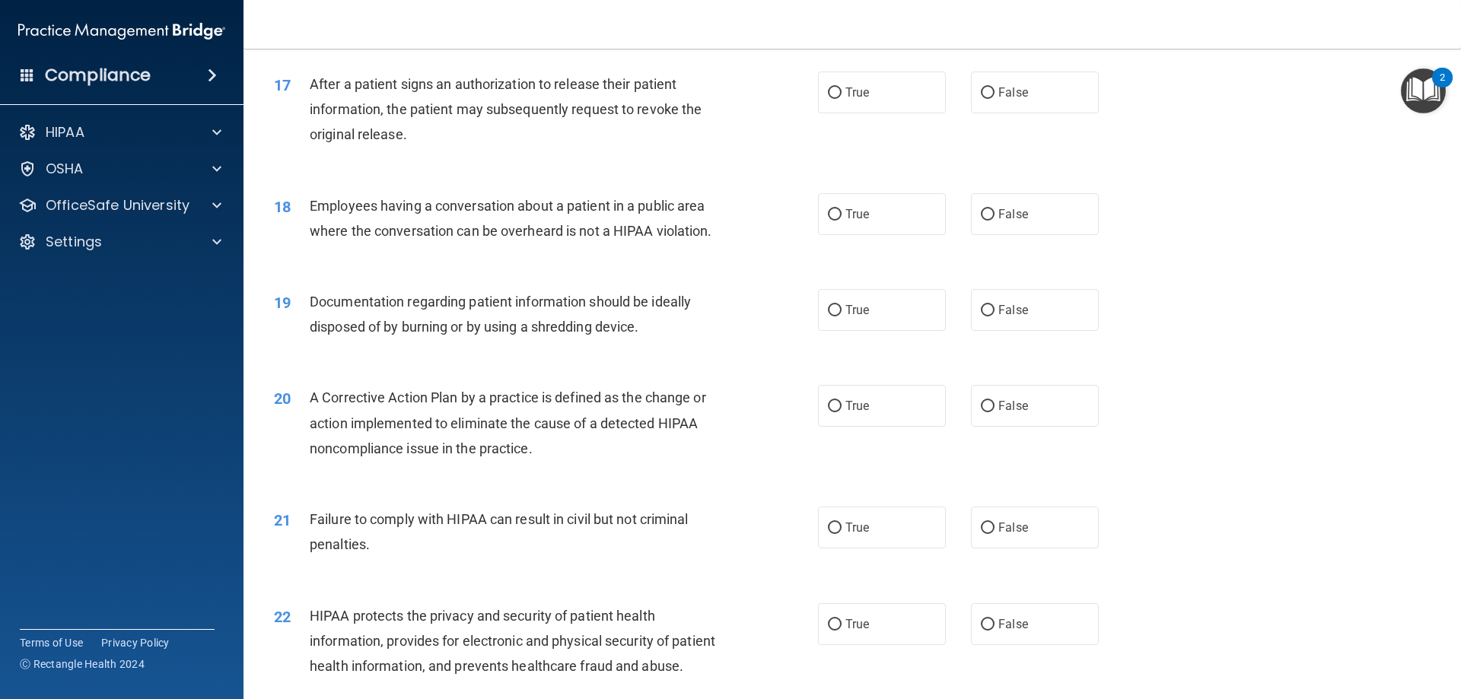
scroll to position [1826, 0]
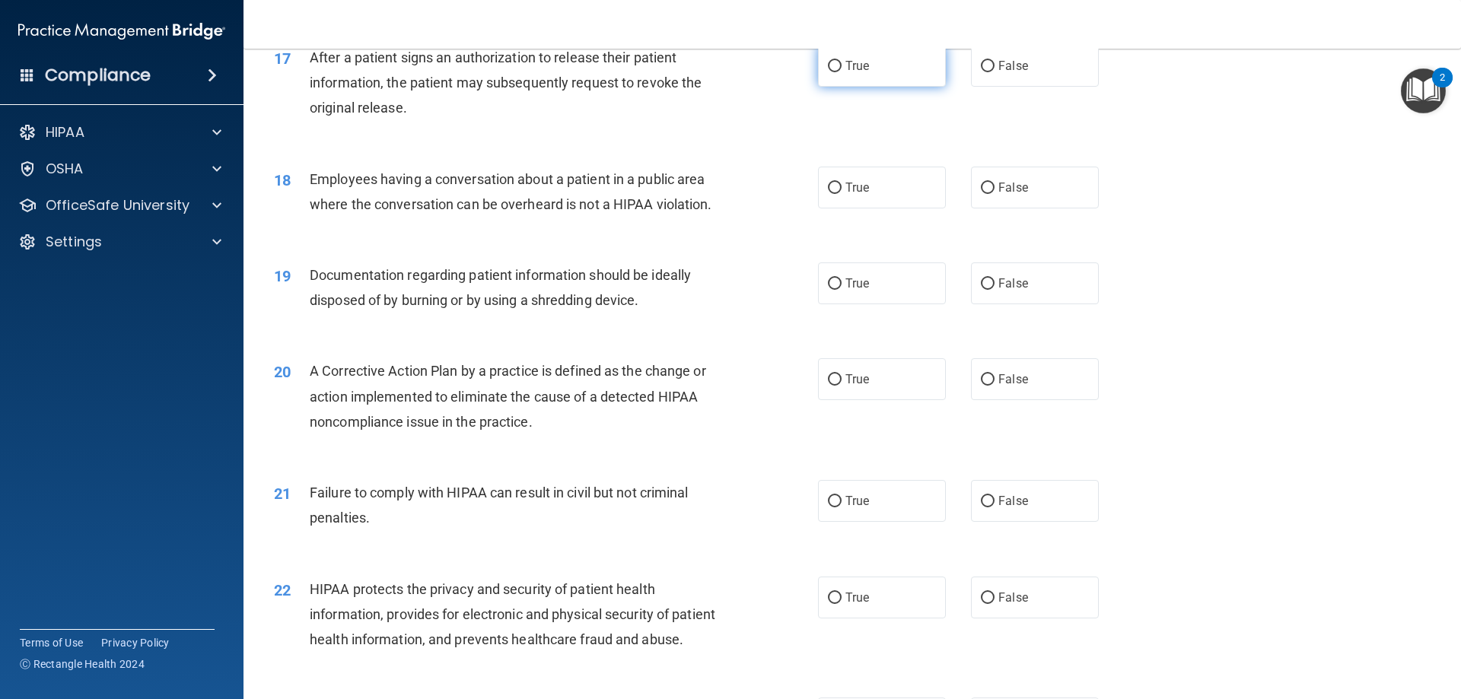
click at [835, 72] on input "True" at bounding box center [835, 66] width 14 height 11
radio input "true"
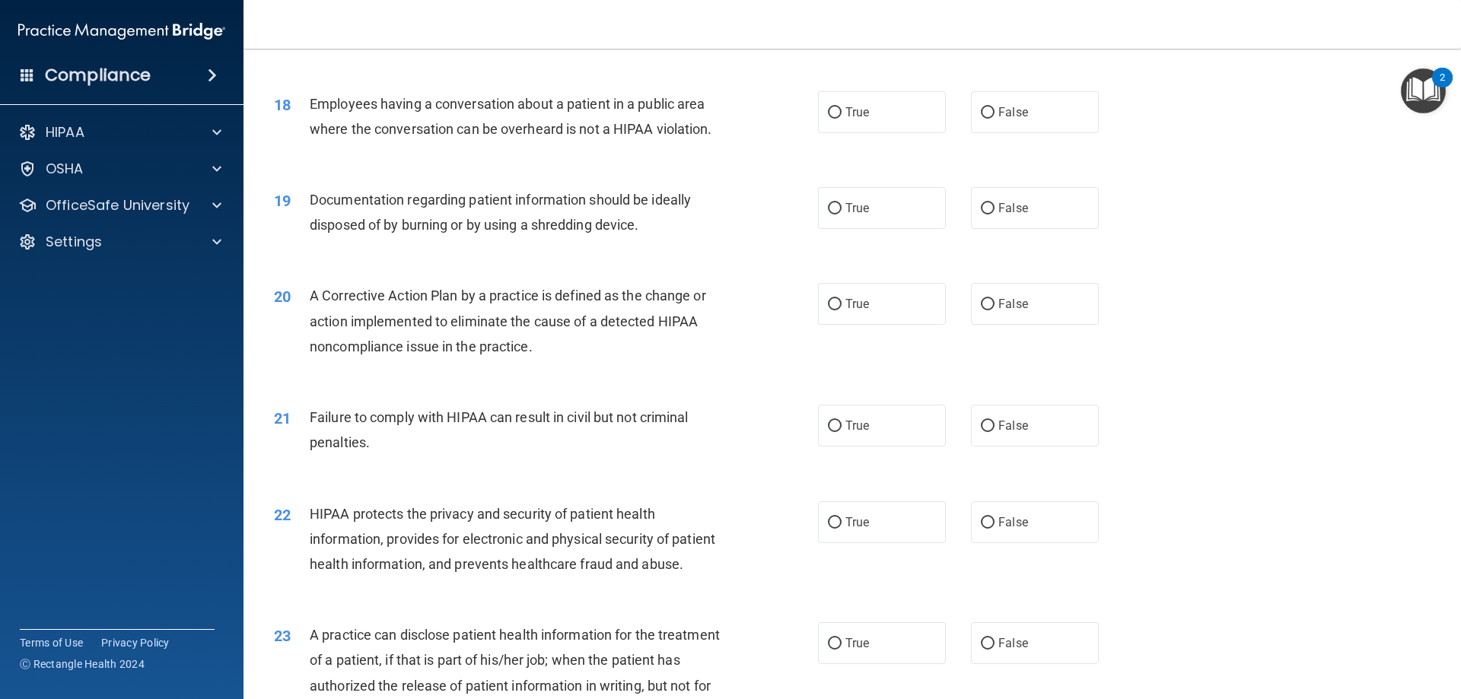
scroll to position [1902, 0]
click at [981, 118] on input "False" at bounding box center [988, 111] width 14 height 11
radio input "true"
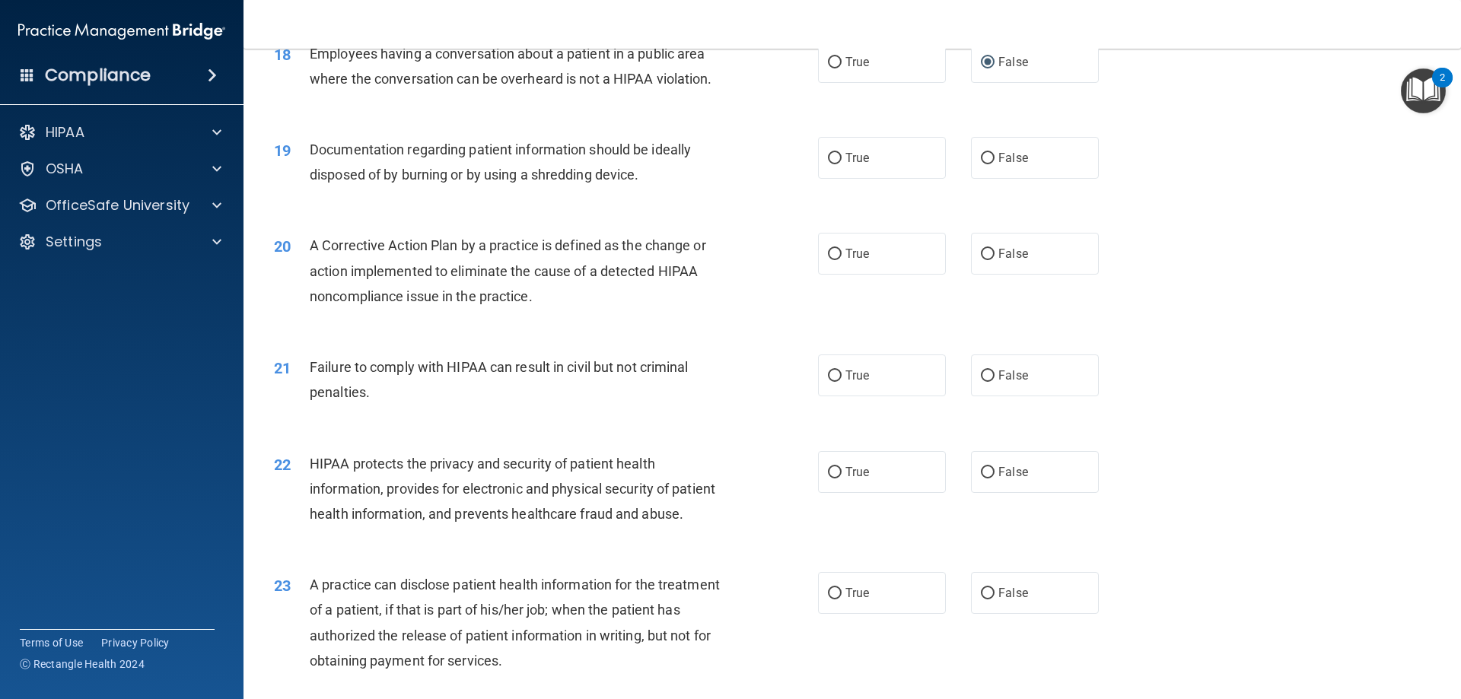
scroll to position [1978, 0]
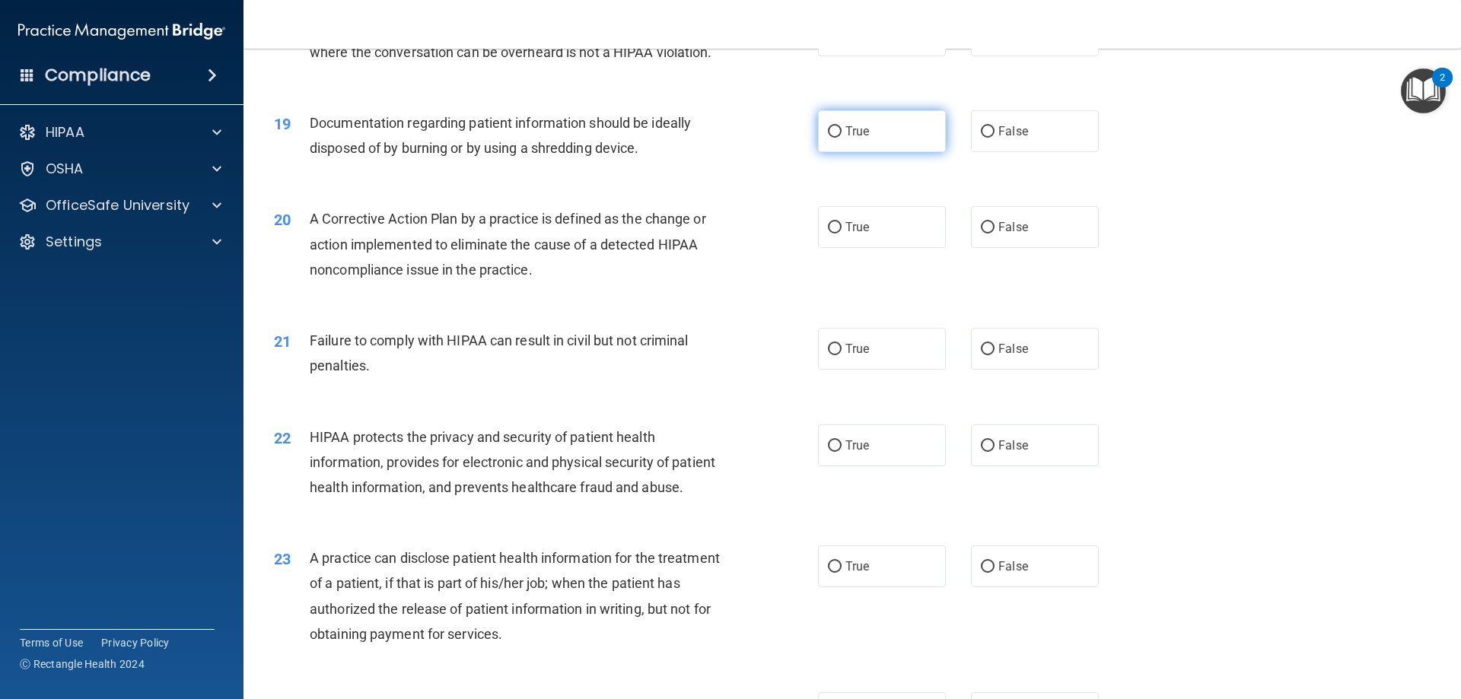
click at [829, 138] on input "True" at bounding box center [835, 131] width 14 height 11
radio input "true"
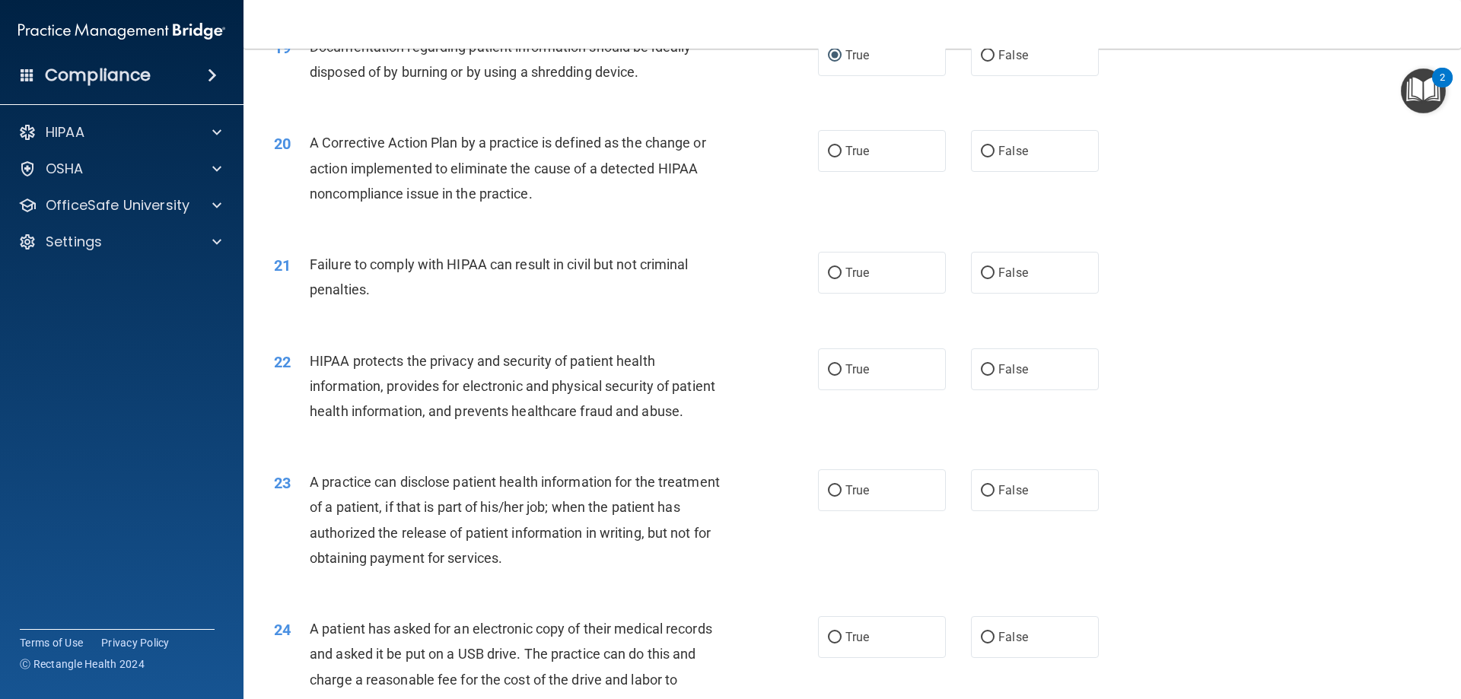
scroll to position [2130, 0]
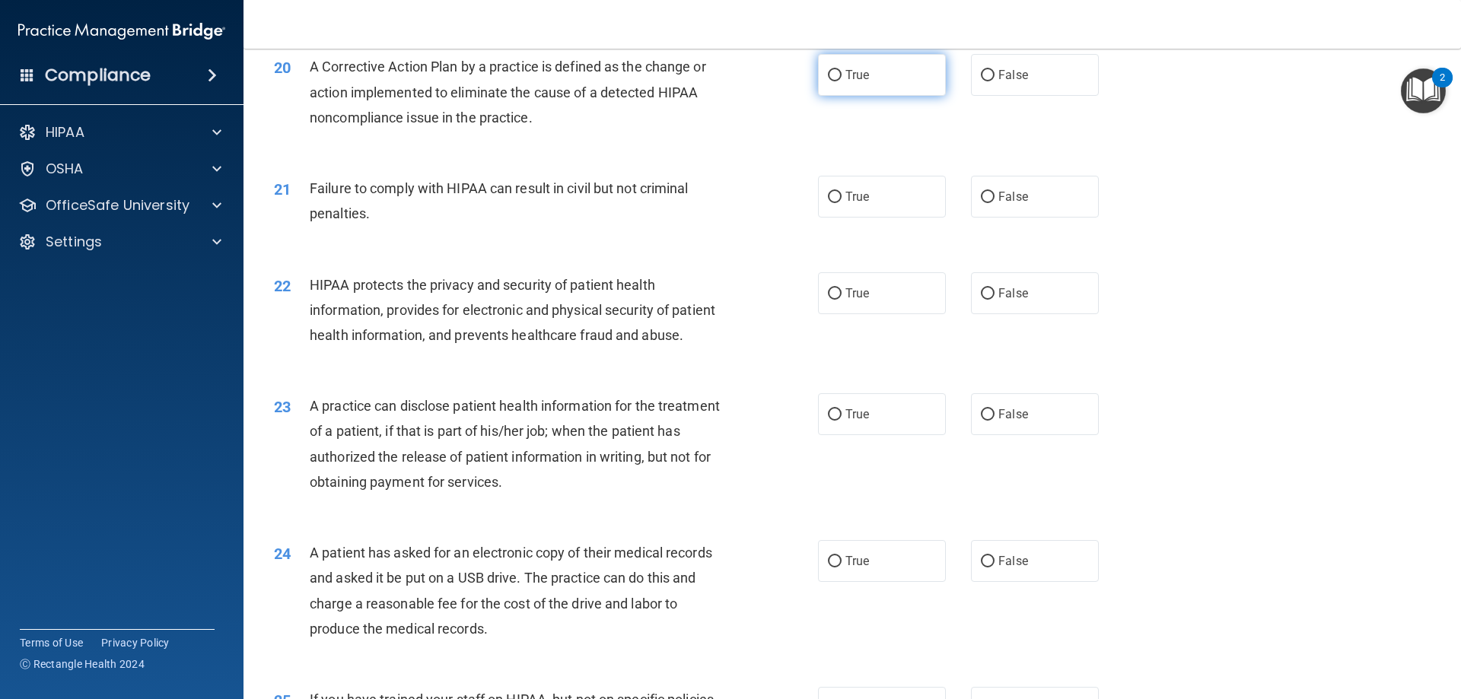
click at [831, 81] on input "True" at bounding box center [835, 75] width 14 height 11
radio input "true"
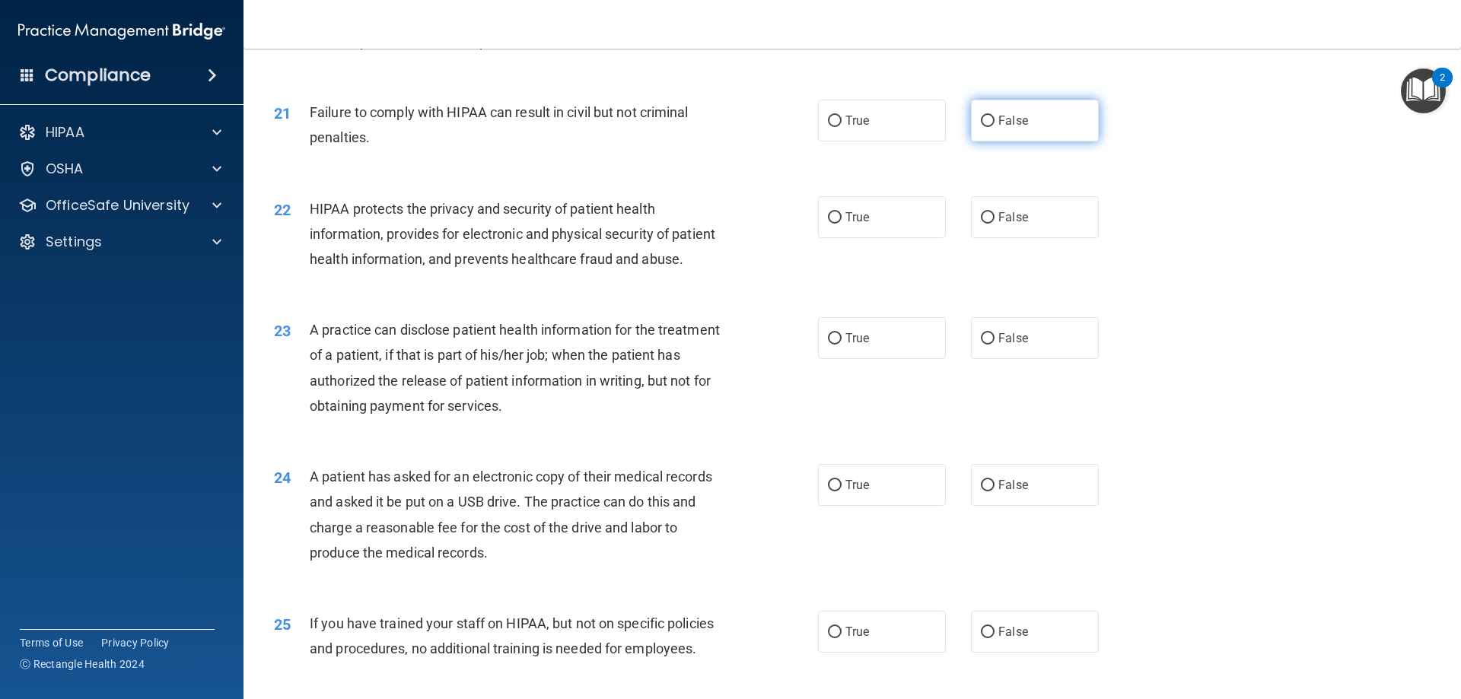
click at [983, 127] on input "False" at bounding box center [988, 121] width 14 height 11
radio input "true"
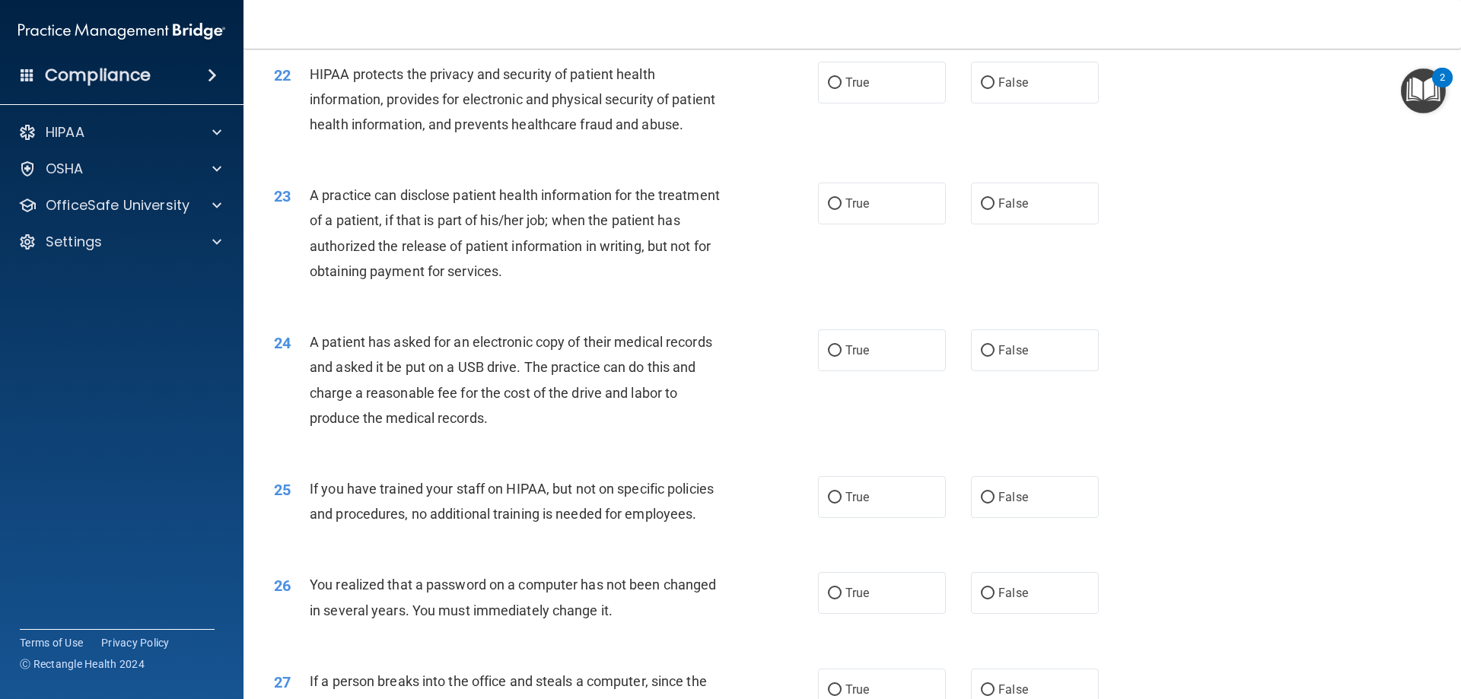
scroll to position [2358, 0]
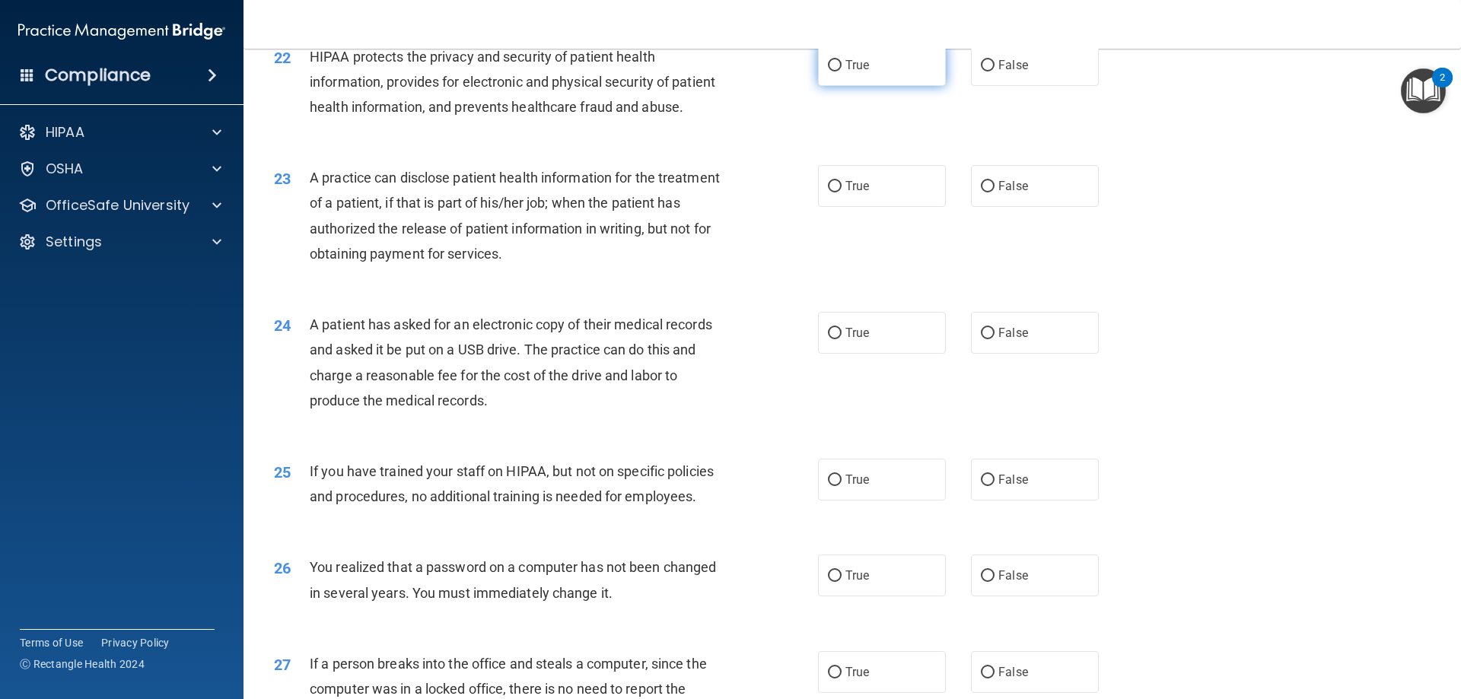
click at [832, 72] on input "True" at bounding box center [835, 65] width 14 height 11
radio input "true"
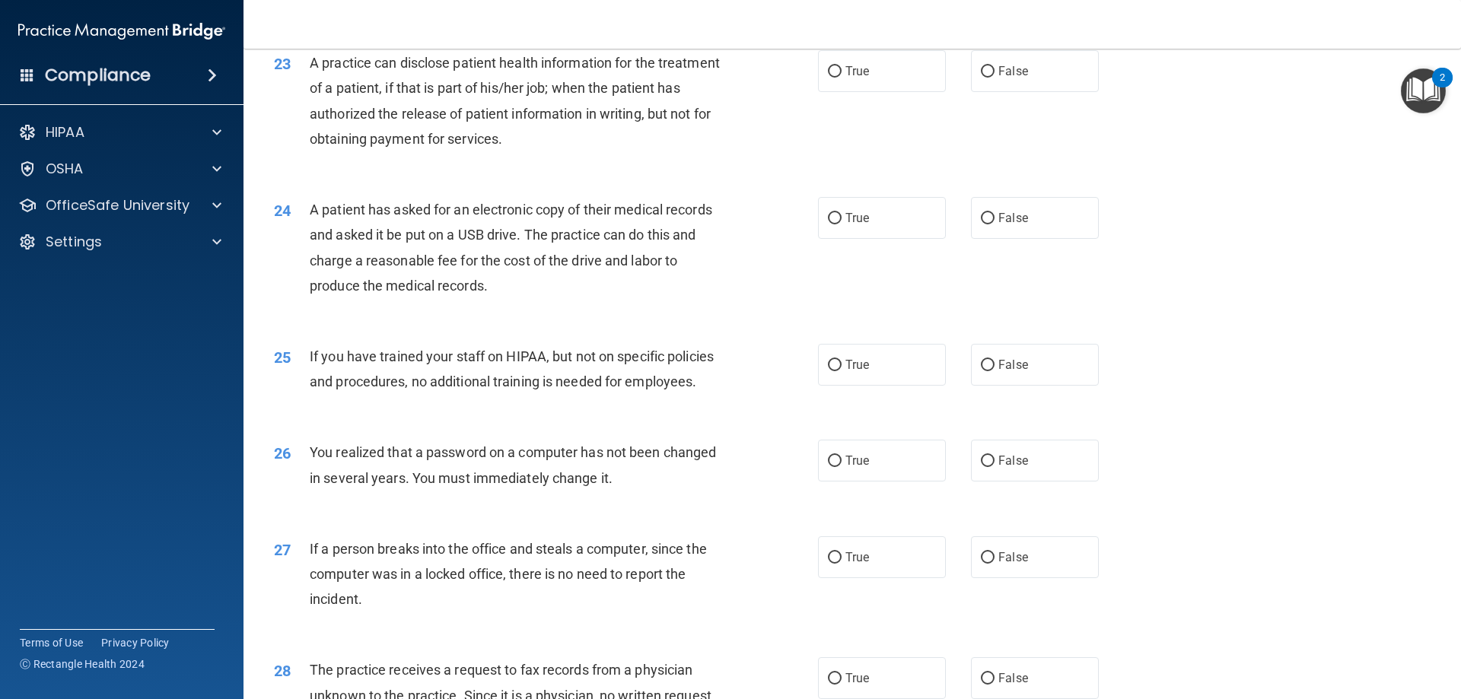
scroll to position [2510, 0]
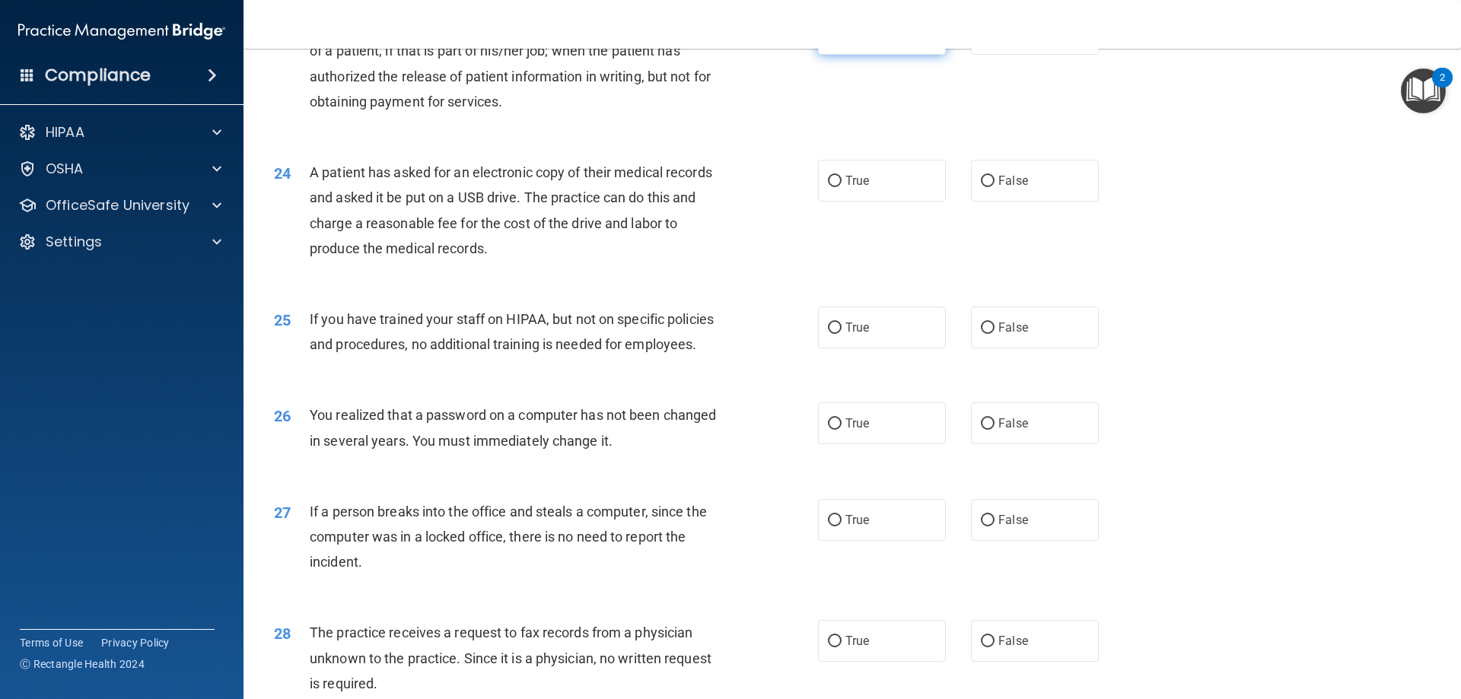
click at [834, 40] on input "True" at bounding box center [835, 34] width 14 height 11
radio input "true"
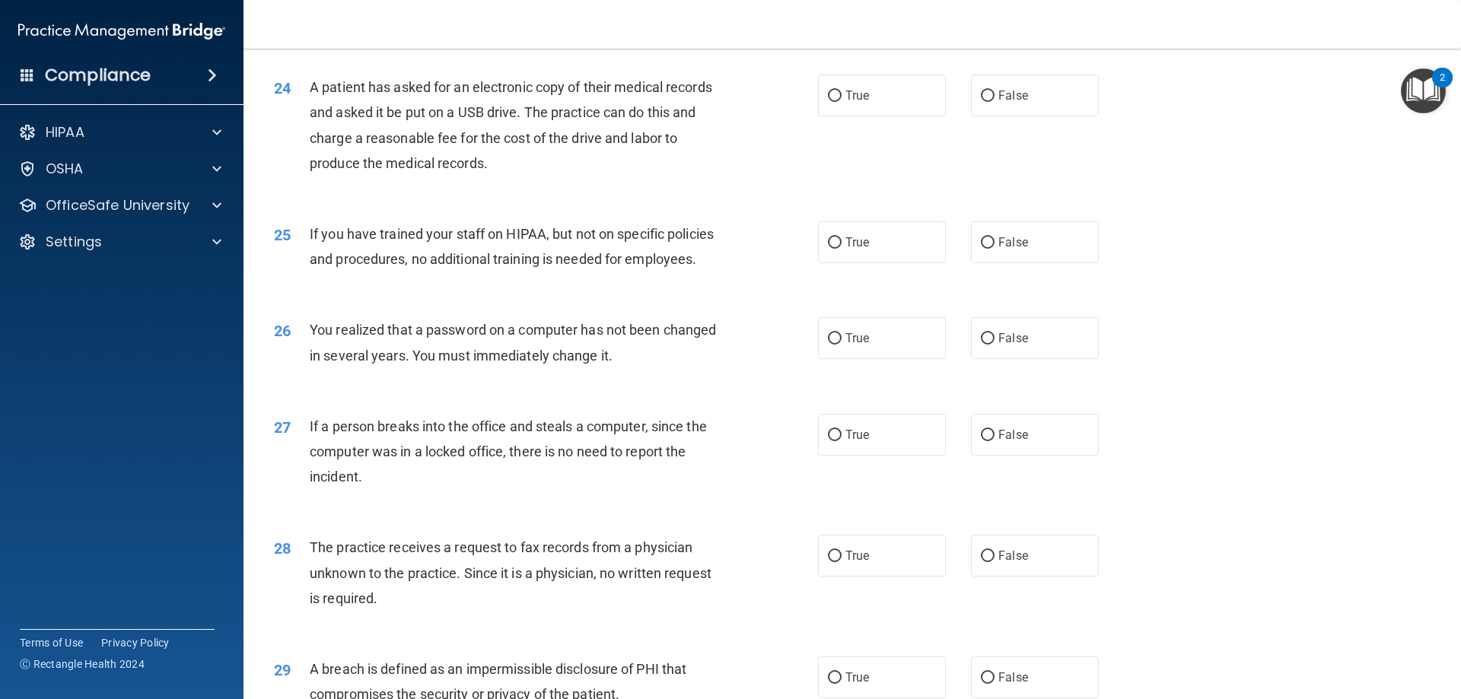
scroll to position [2597, 0]
click at [828, 115] on label "True" at bounding box center [882, 94] width 128 height 42
click at [828, 100] on input "True" at bounding box center [835, 94] width 14 height 11
radio input "true"
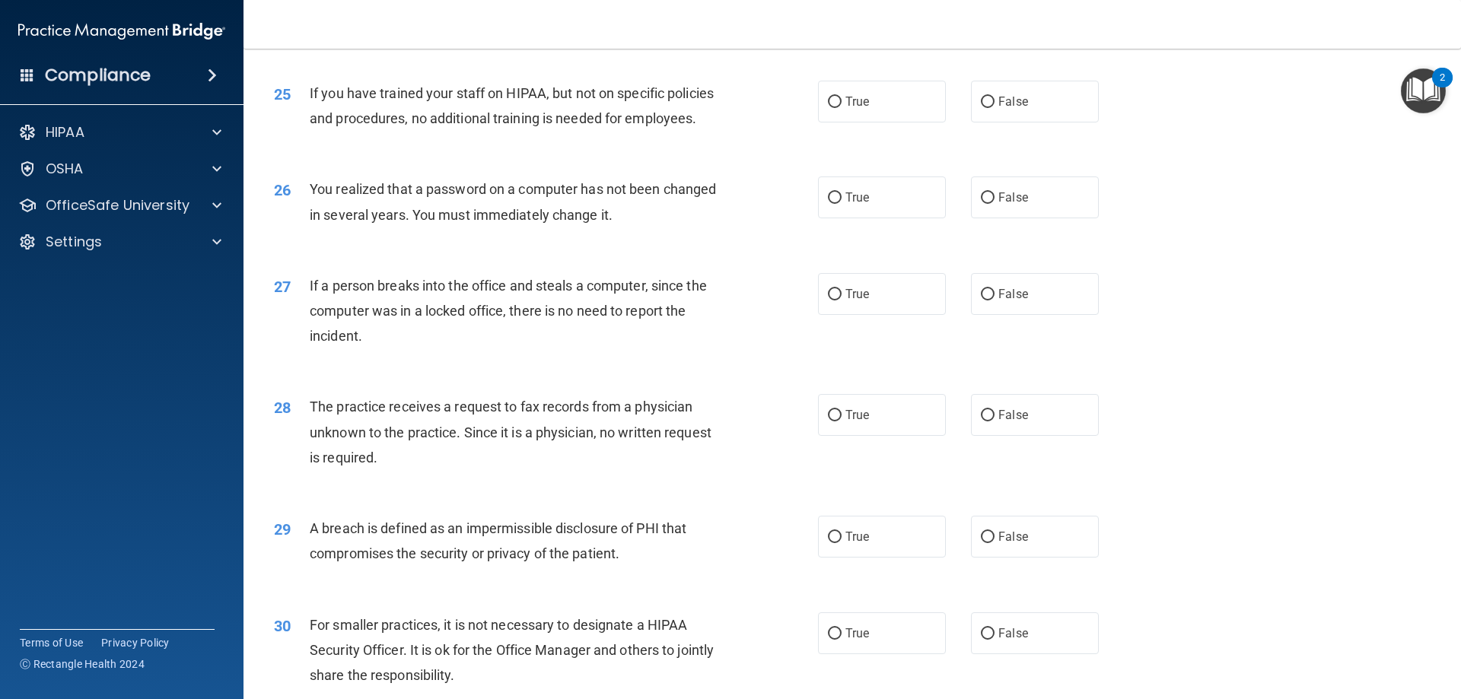
scroll to position [2749, 0]
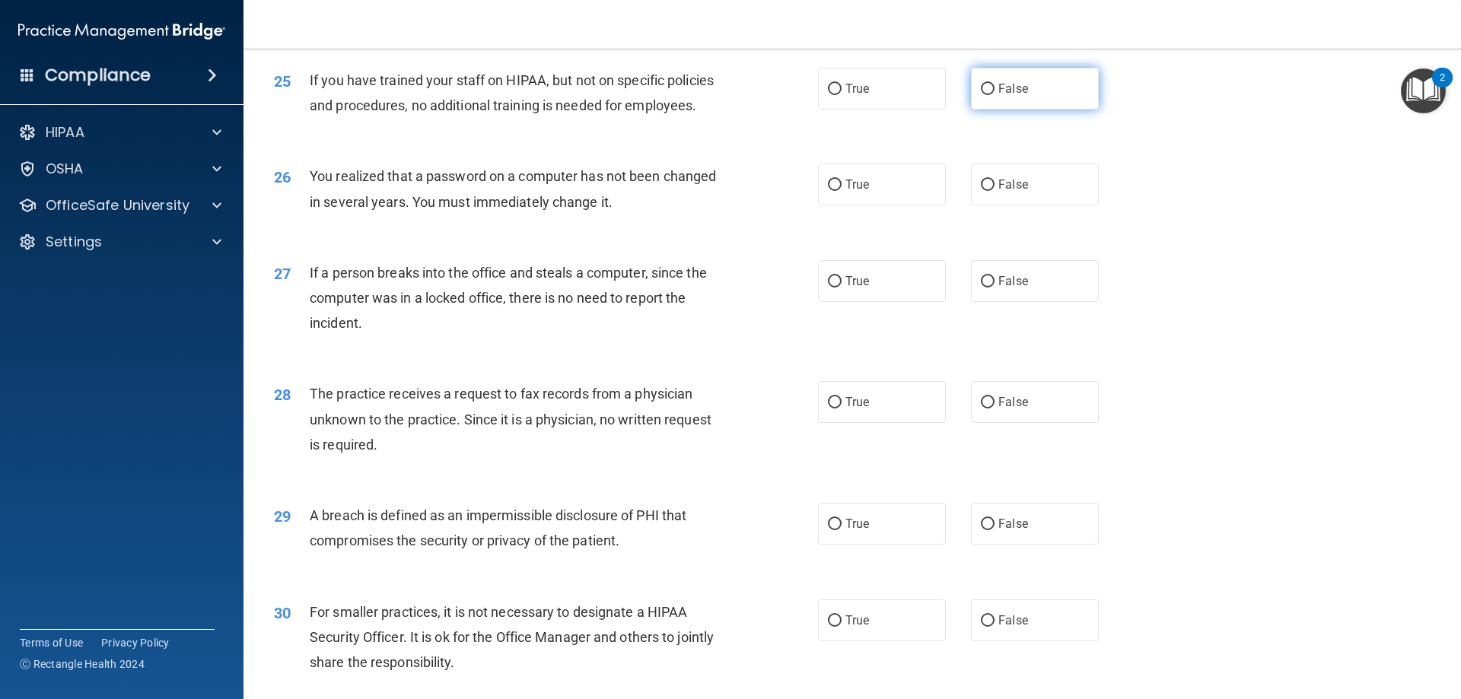
click at [981, 95] on input "False" at bounding box center [988, 89] width 14 height 11
radio input "true"
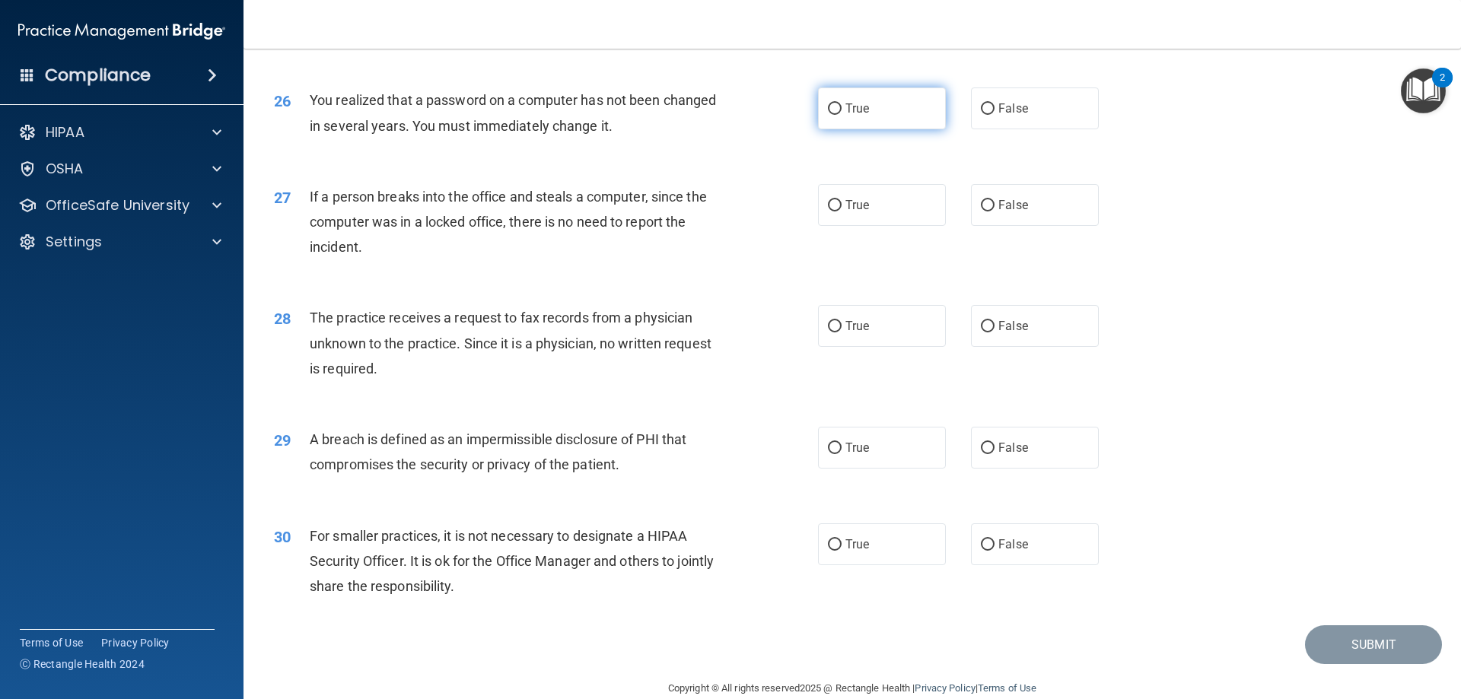
click at [834, 115] on input "True" at bounding box center [835, 108] width 14 height 11
radio input "true"
